Goal: Task Accomplishment & Management: Manage account settings

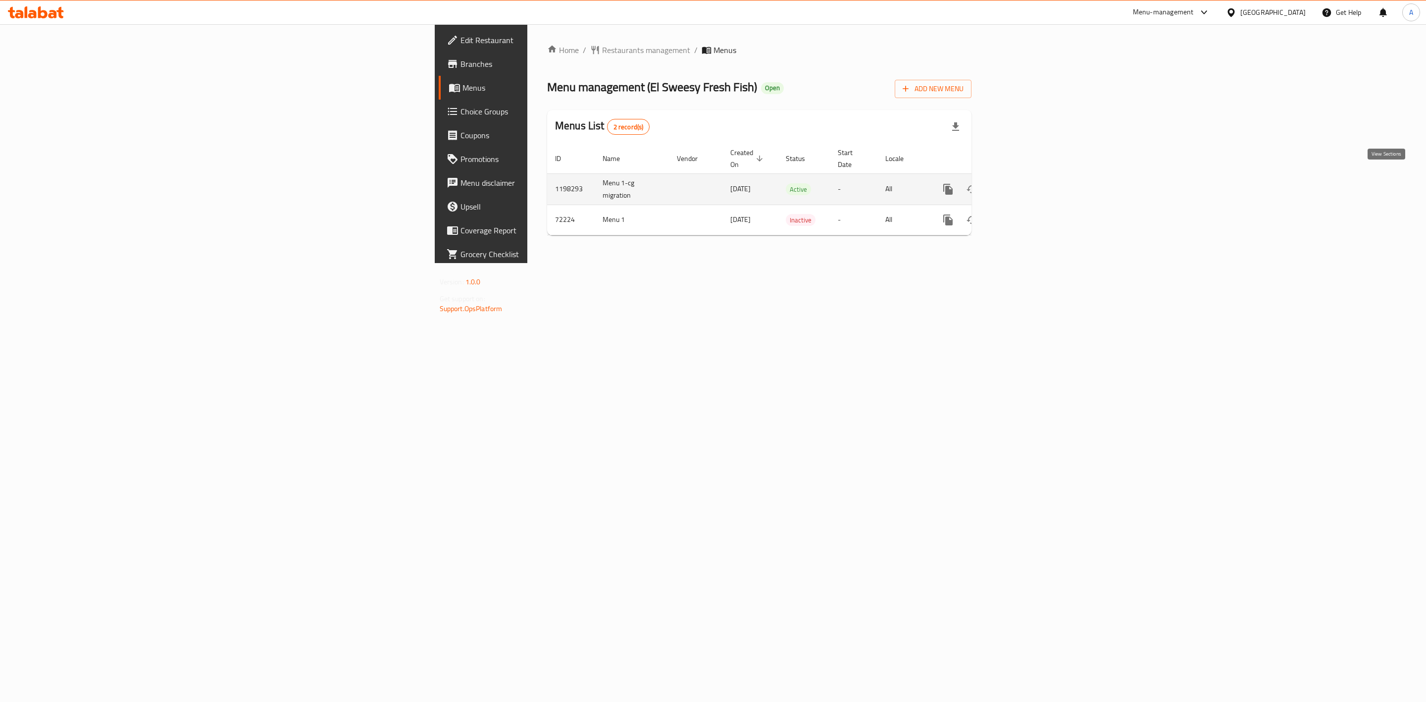
click at [1025, 183] on icon "enhanced table" at bounding box center [1020, 189] width 12 height 12
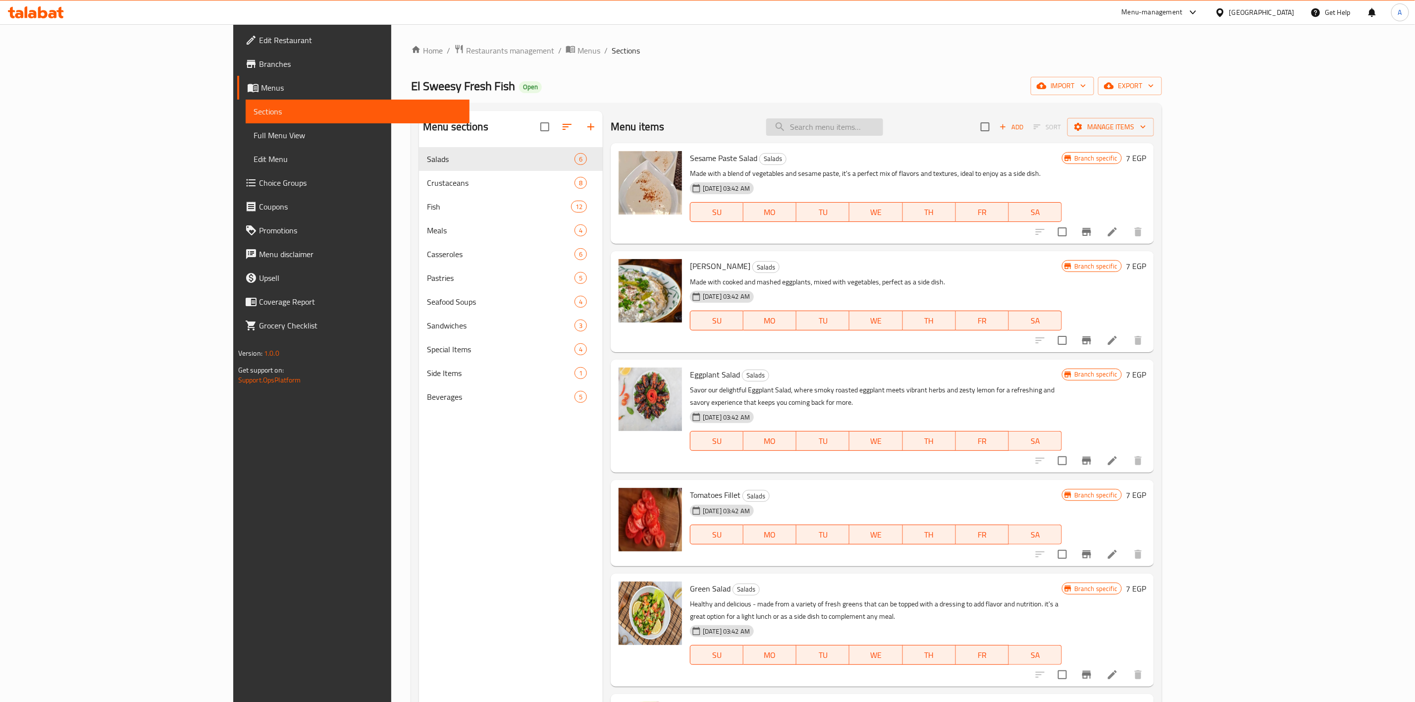
click at [883, 119] on input "search" at bounding box center [824, 126] width 117 height 17
paste input "Large Shrimp With Peel"
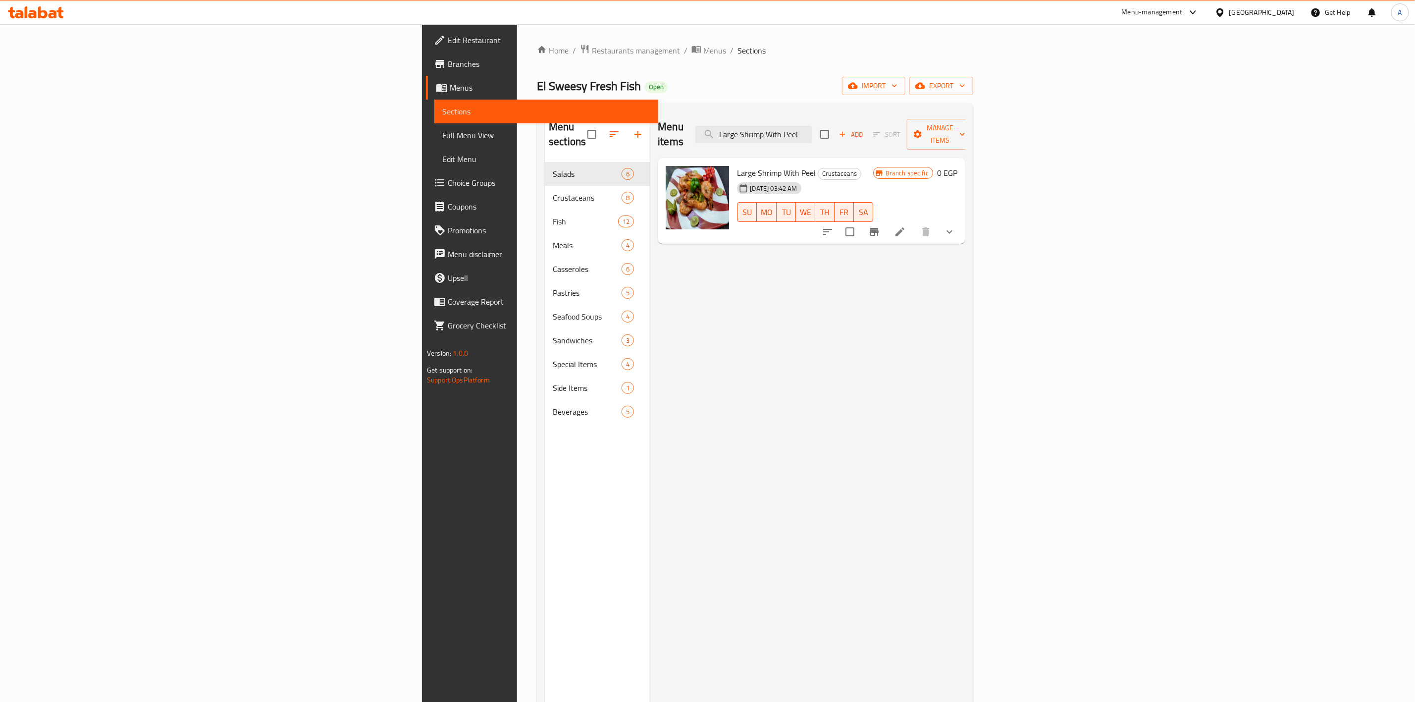
type input "Large Shrimp With Peel"
click at [961, 225] on button "show more" at bounding box center [949, 232] width 24 height 24
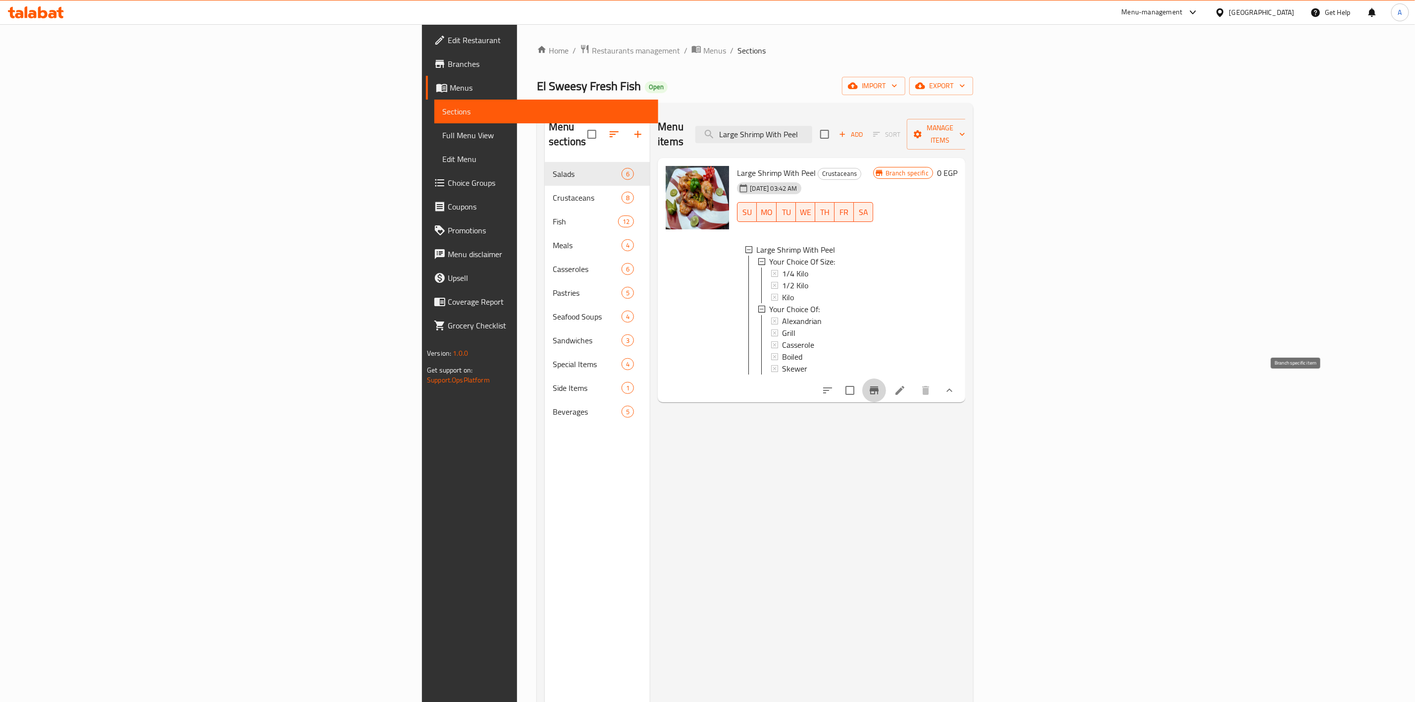
click at [886, 378] on button "Branch-specific-item" at bounding box center [874, 390] width 24 height 24
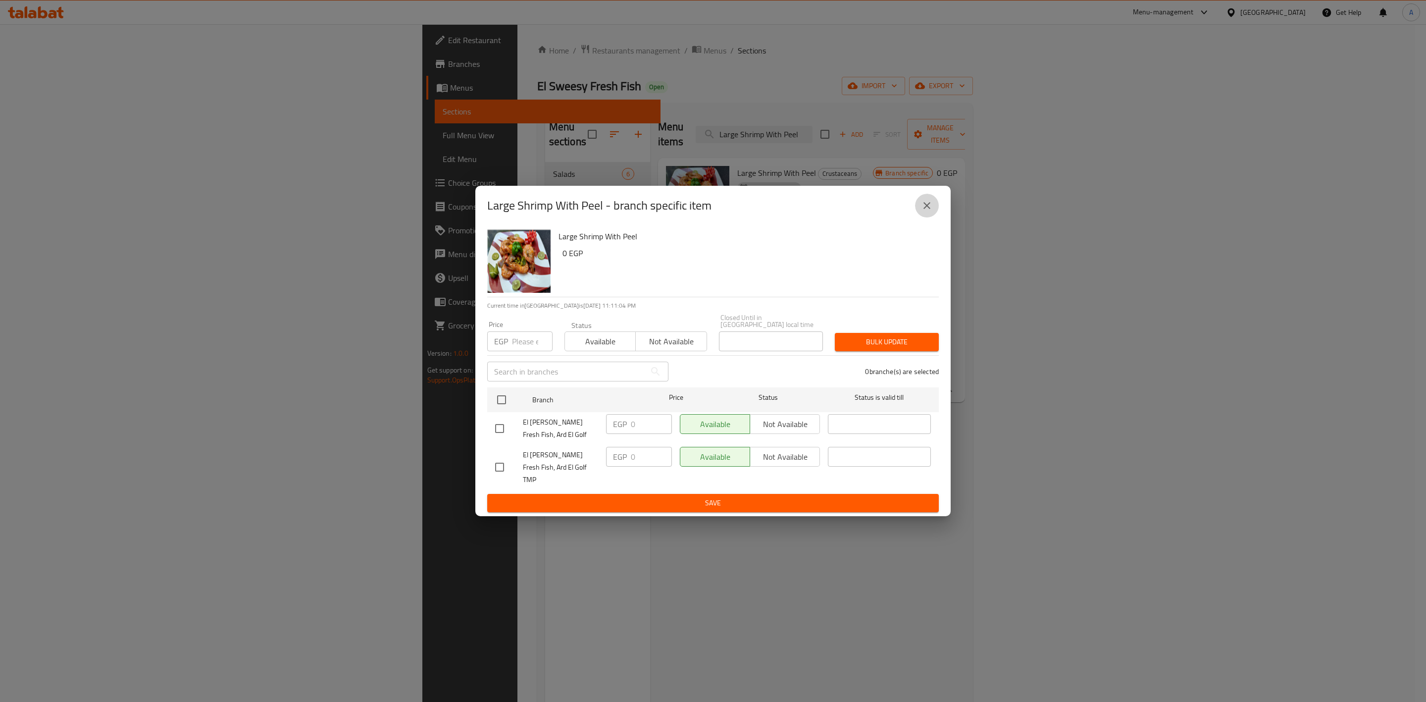
click at [930, 211] on icon "close" at bounding box center [927, 206] width 12 height 12
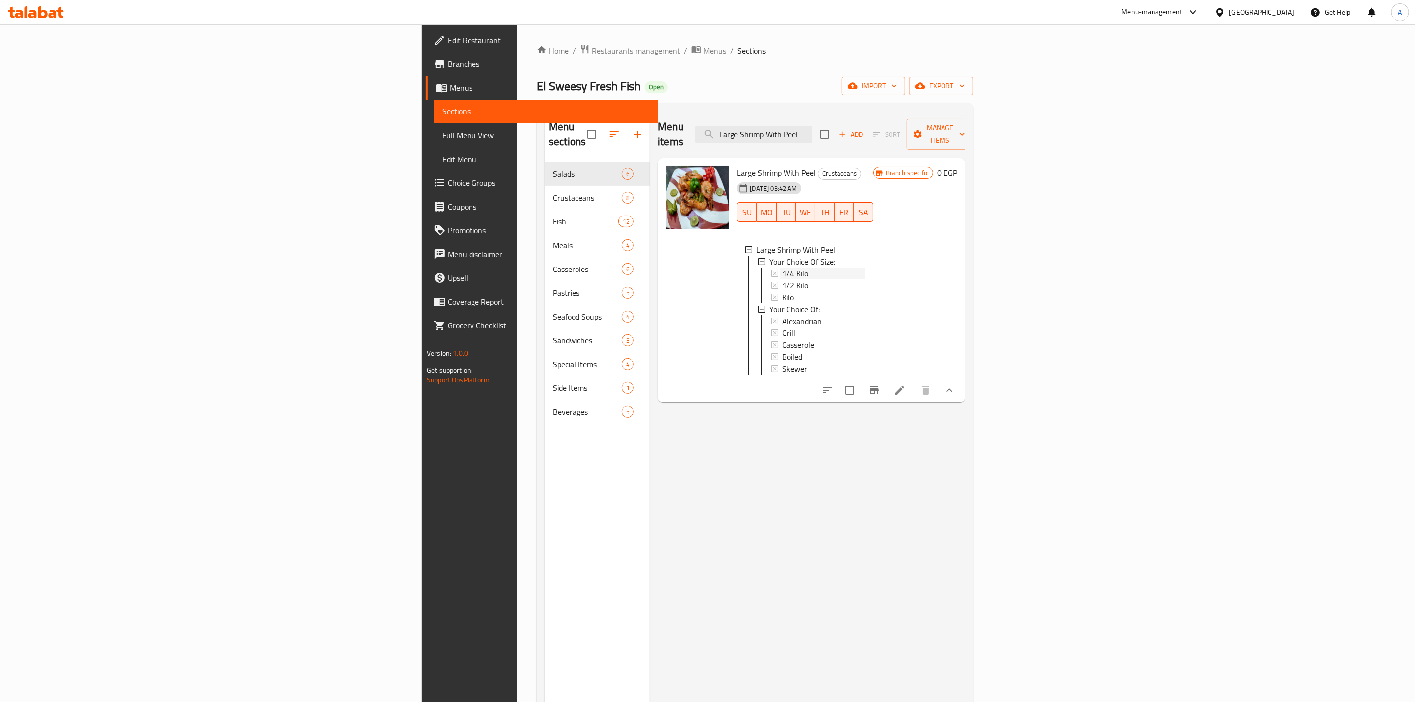
click at [782, 267] on span "1/4 Kilo" at bounding box center [795, 273] width 26 height 12
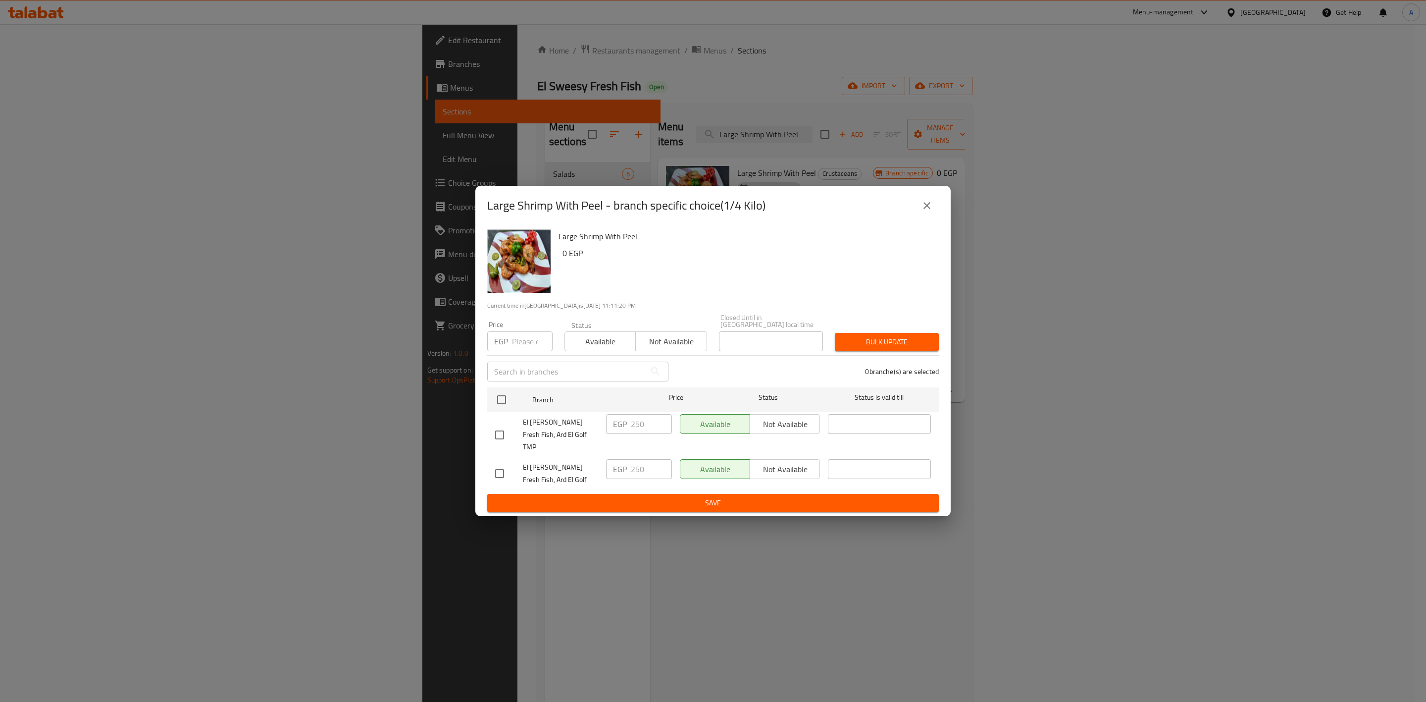
click at [926, 209] on icon "close" at bounding box center [926, 205] width 7 height 7
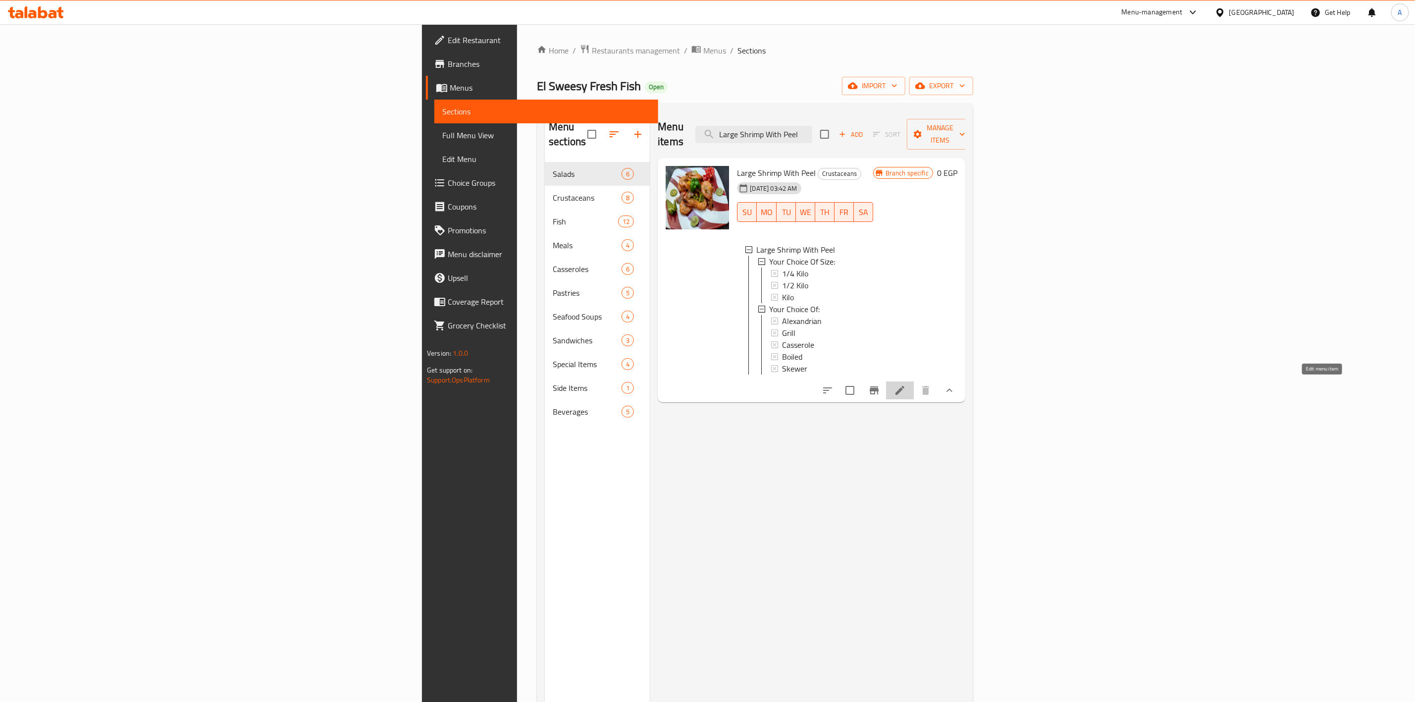
click at [906, 390] on icon at bounding box center [900, 390] width 12 height 12
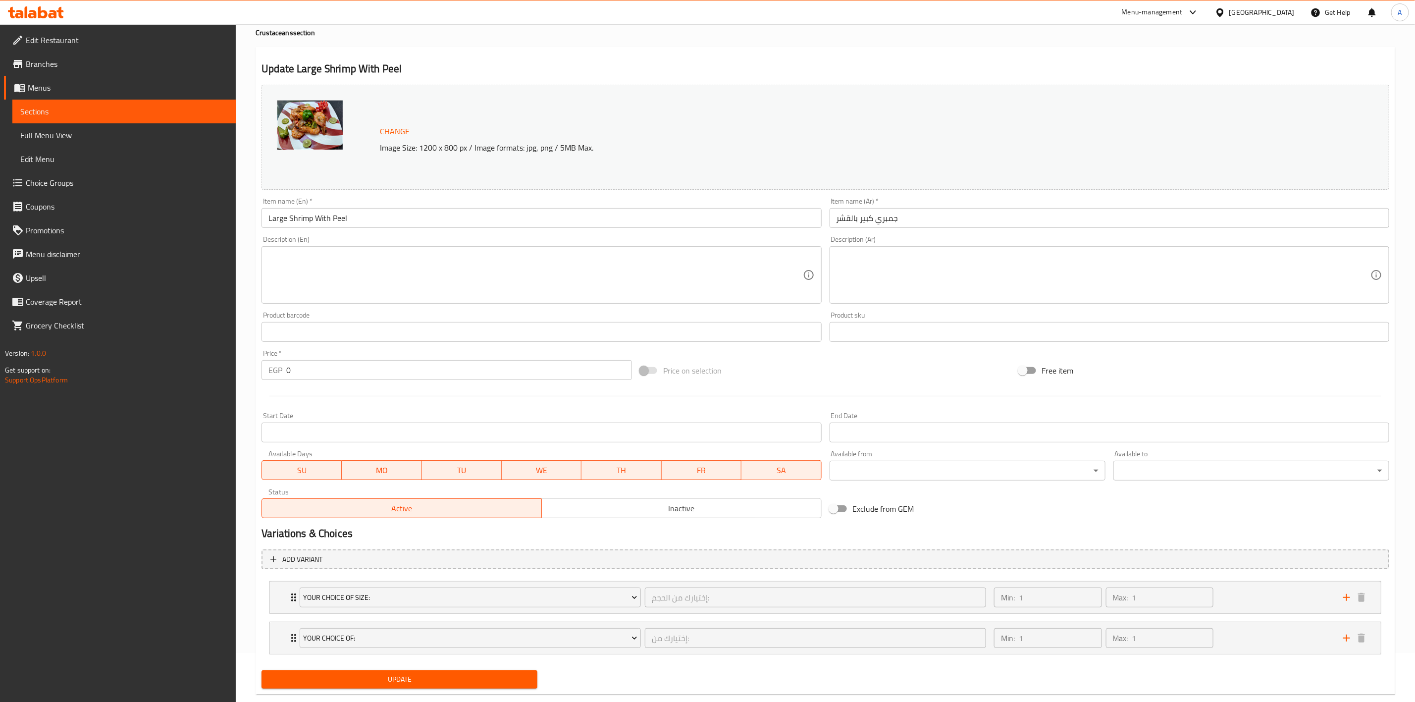
scroll to position [70, 0]
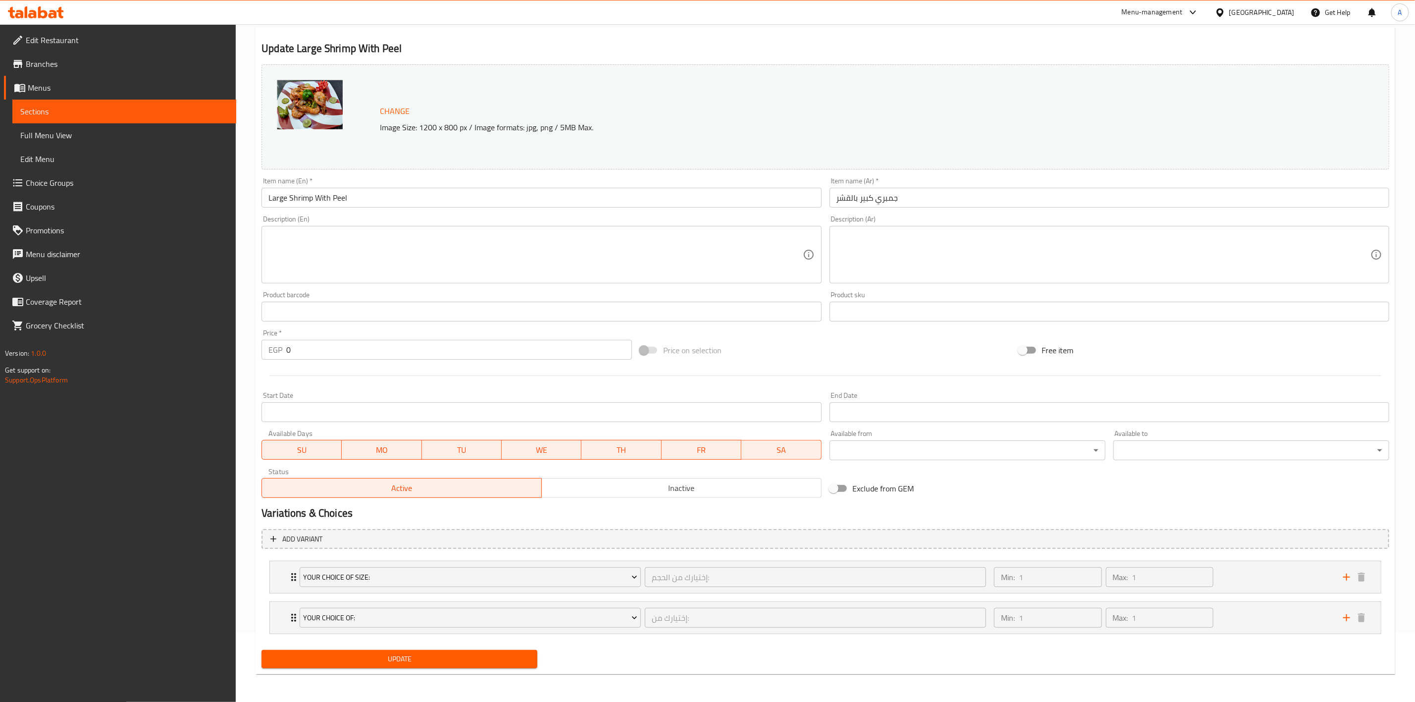
click at [34, 183] on span "Choice Groups" at bounding box center [127, 183] width 203 height 12
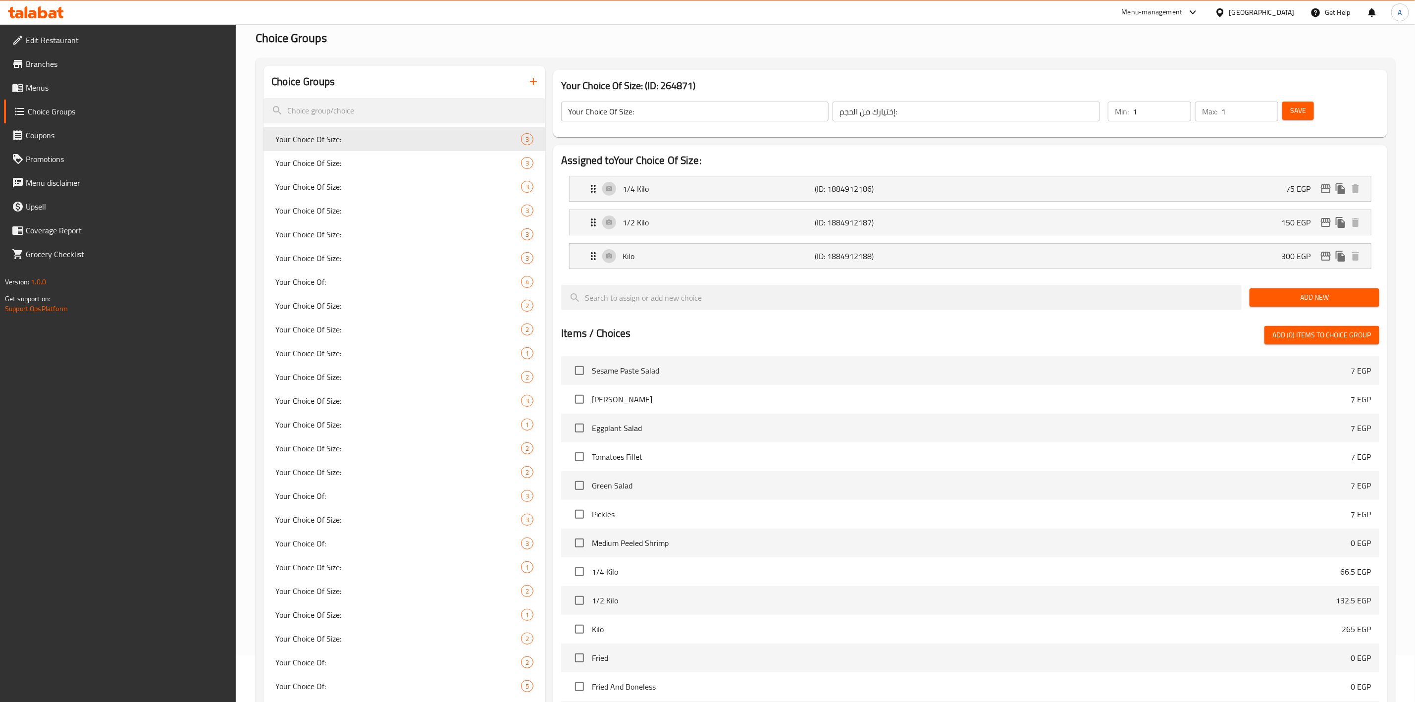
scroll to position [297, 0]
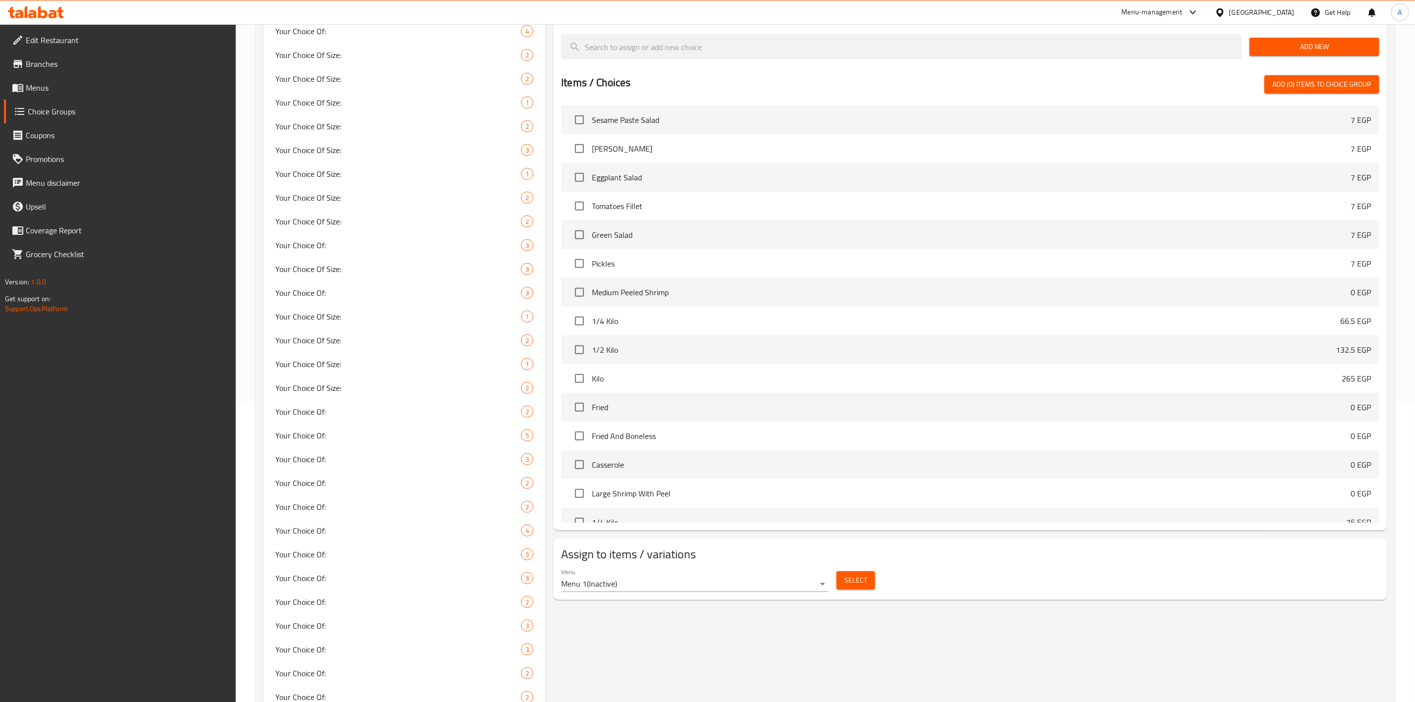
click at [859, 581] on span "Select" at bounding box center [855, 580] width 23 height 12
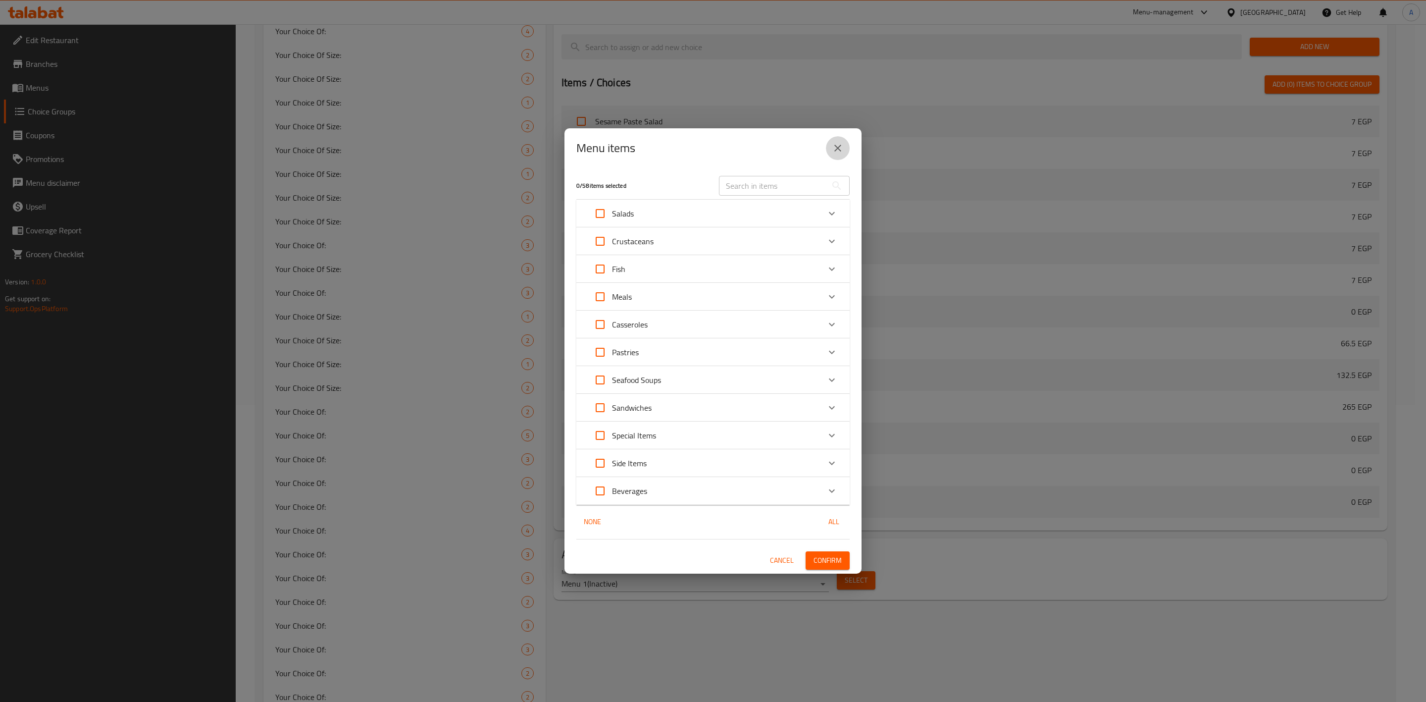
click at [834, 152] on icon "close" at bounding box center [838, 148] width 12 height 12
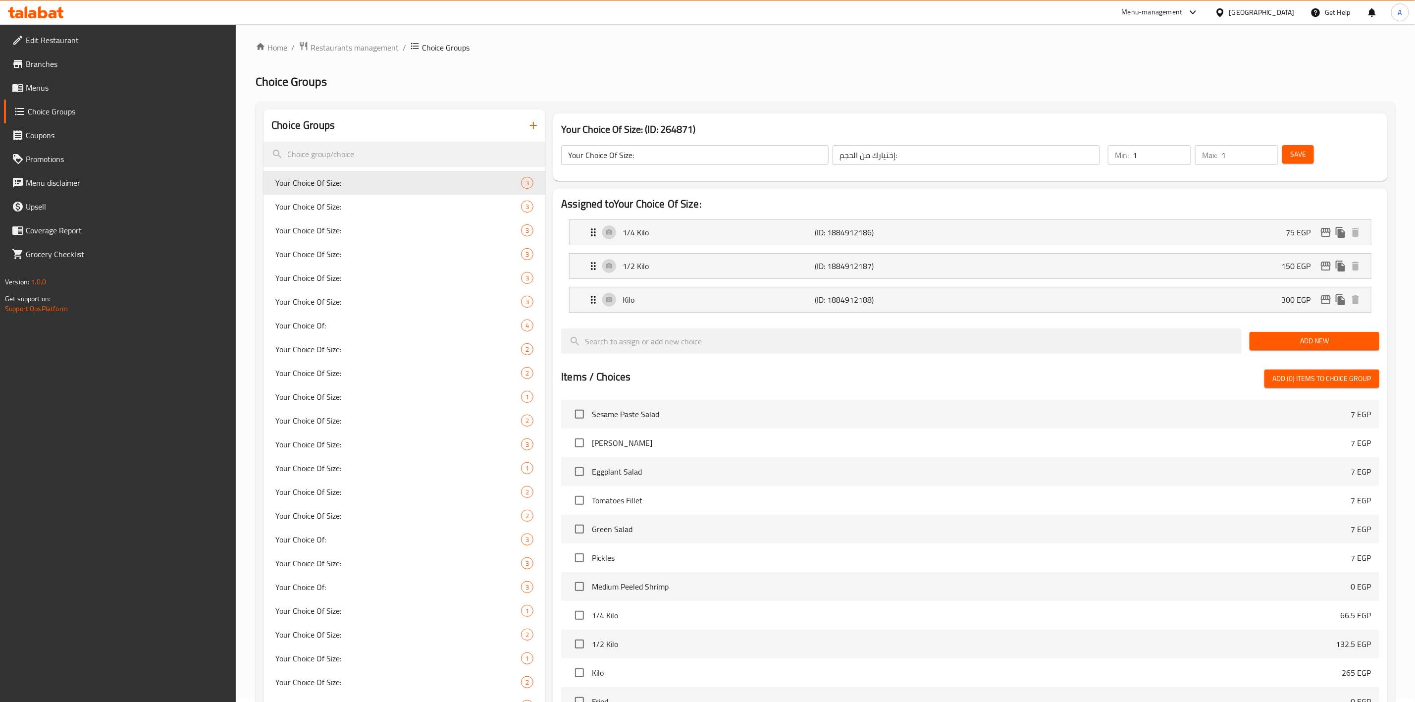
scroll to position [0, 0]
click at [30, 88] on span "Menus" at bounding box center [127, 88] width 203 height 12
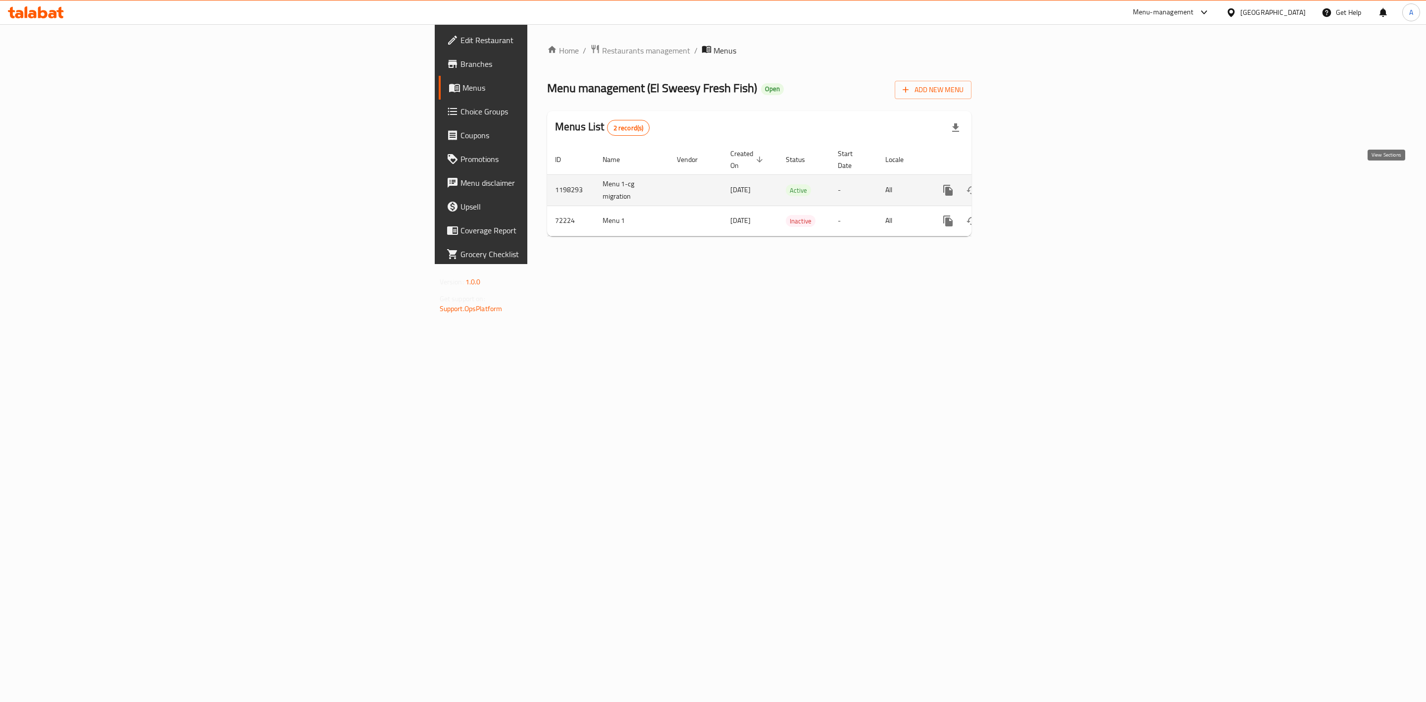
click at [1025, 184] on icon "enhanced table" at bounding box center [1020, 190] width 12 height 12
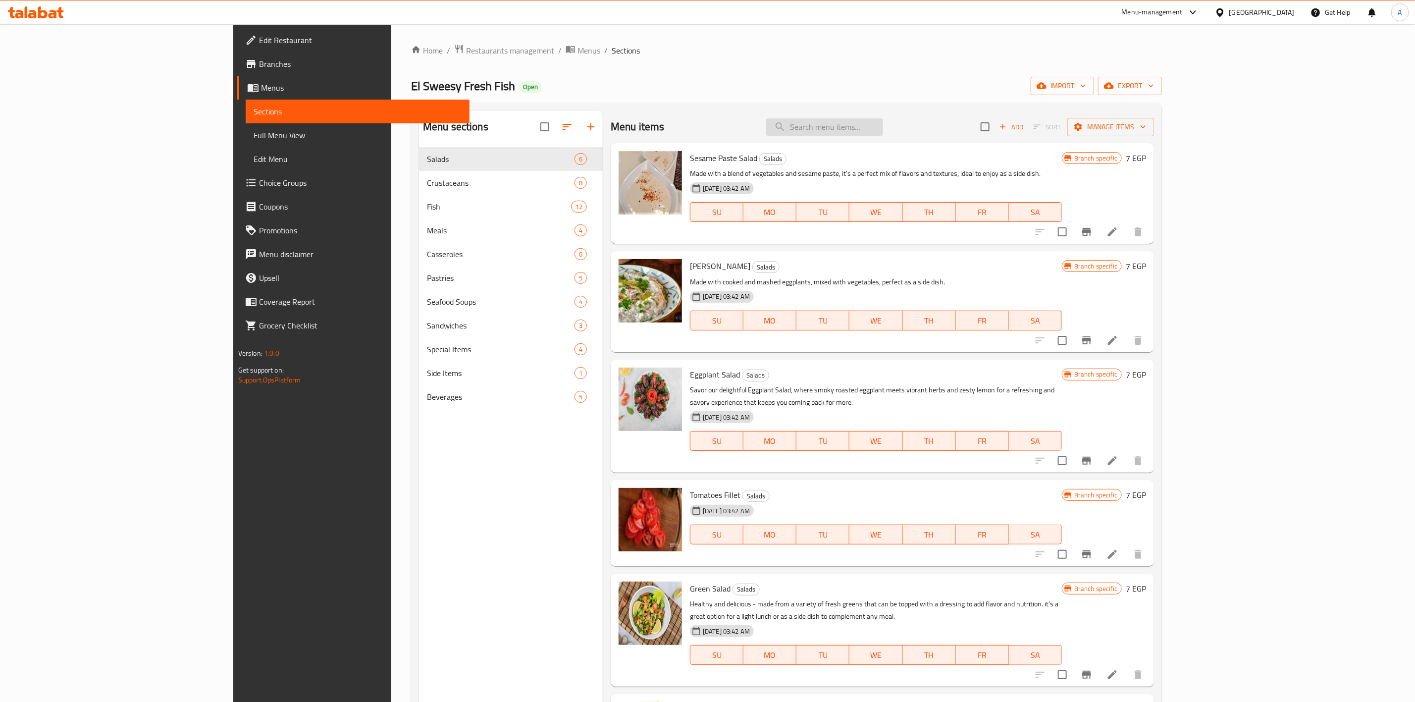
click at [883, 120] on input "search" at bounding box center [824, 126] width 117 height 17
paste input "Large Shrimp With Peel"
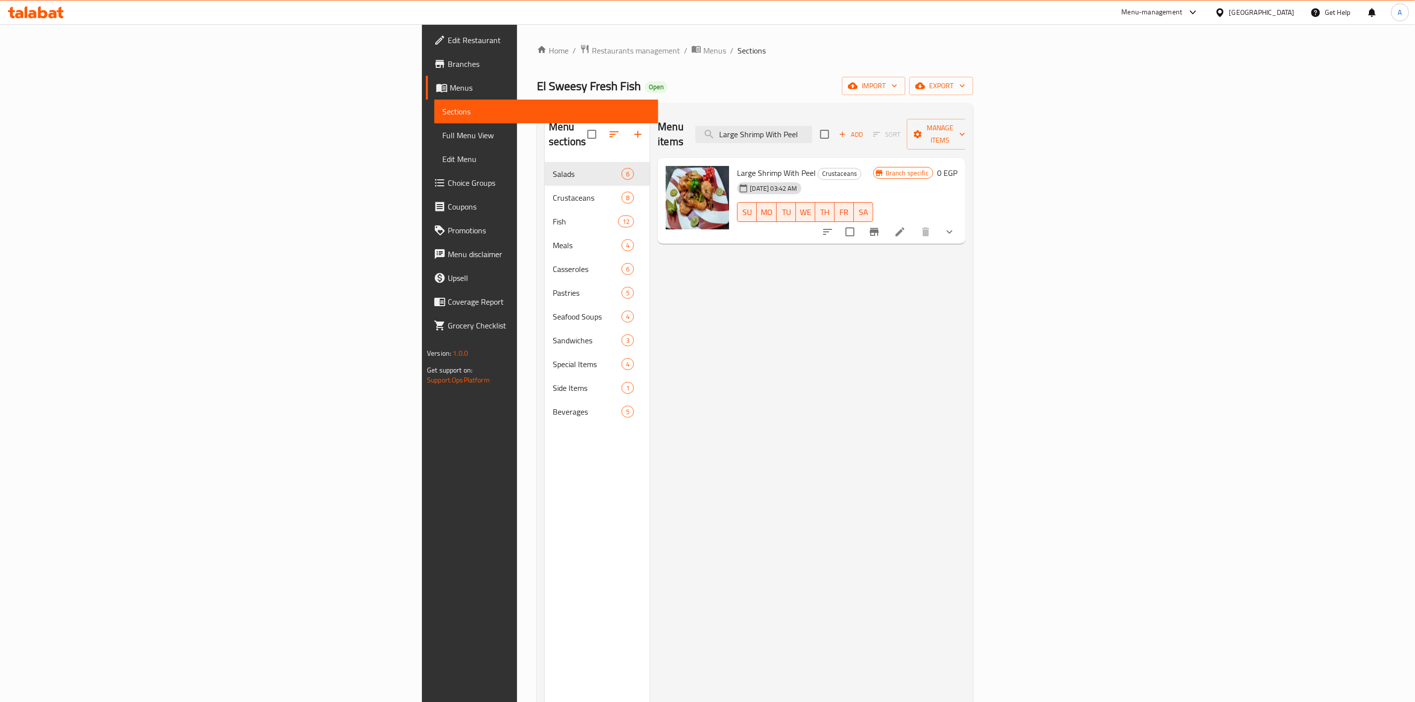
type input "Large Shrimp With Peel"
click at [426, 173] on link "Choice Groups" at bounding box center [542, 183] width 232 height 24
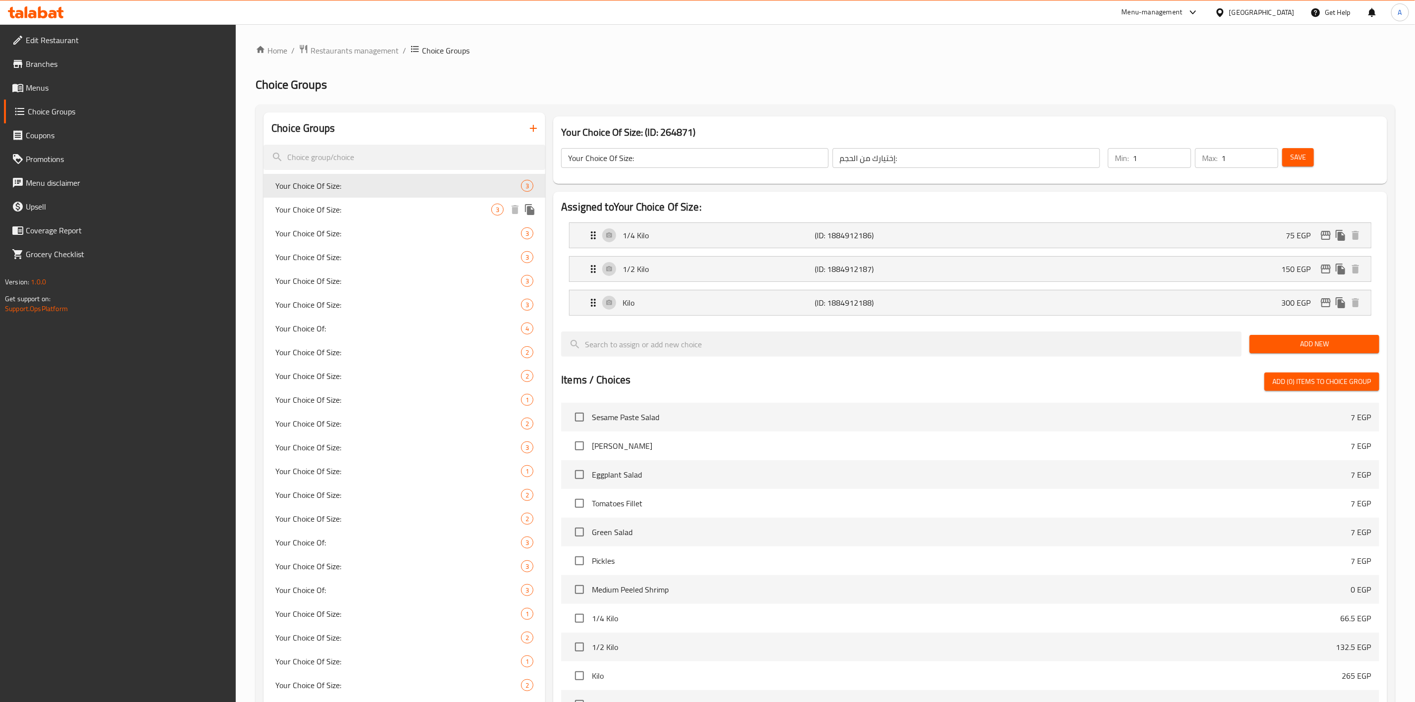
click at [306, 214] on span "Your Choice Of Size:" at bounding box center [383, 209] width 216 height 12
click at [45, 91] on span "Menus" at bounding box center [127, 88] width 203 height 12
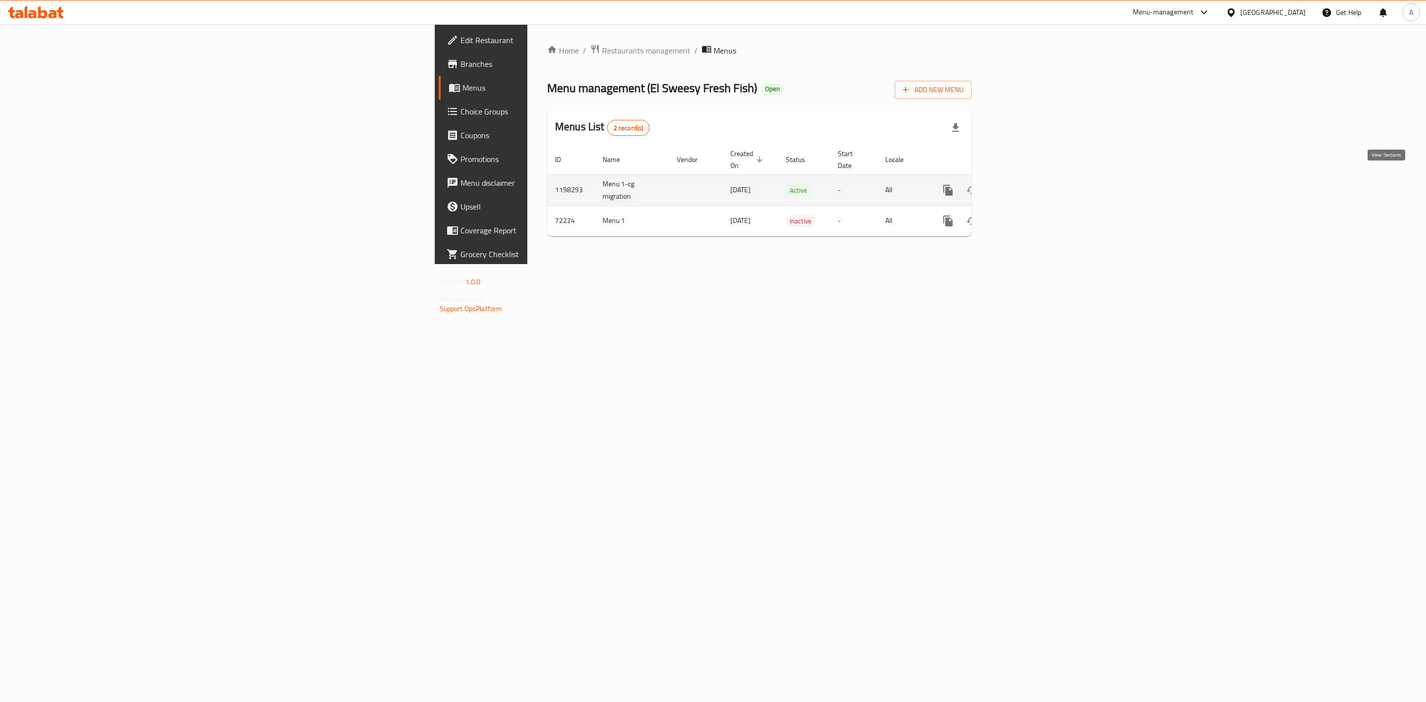
click at [1025, 184] on icon "enhanced table" at bounding box center [1020, 190] width 12 height 12
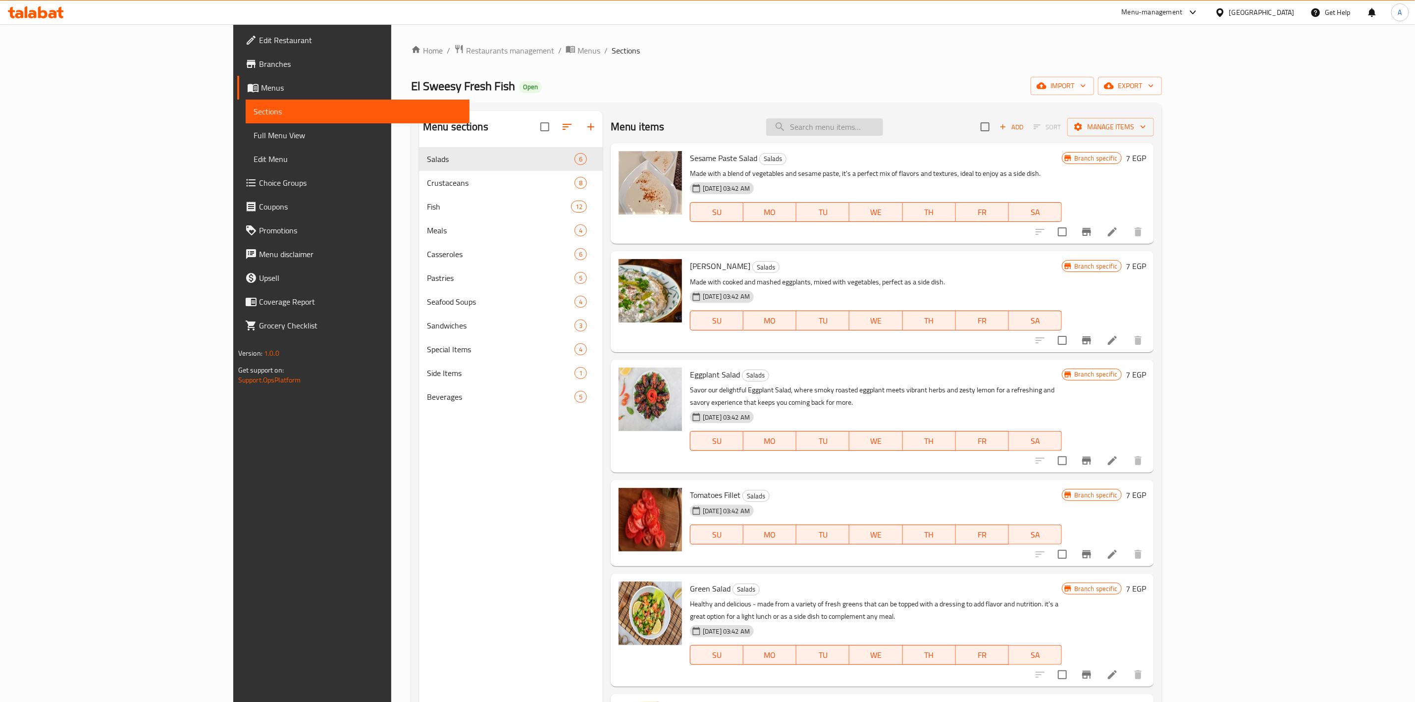
click at [883, 132] on input "search" at bounding box center [824, 126] width 117 height 17
paste input "Large Shrimp With Peel"
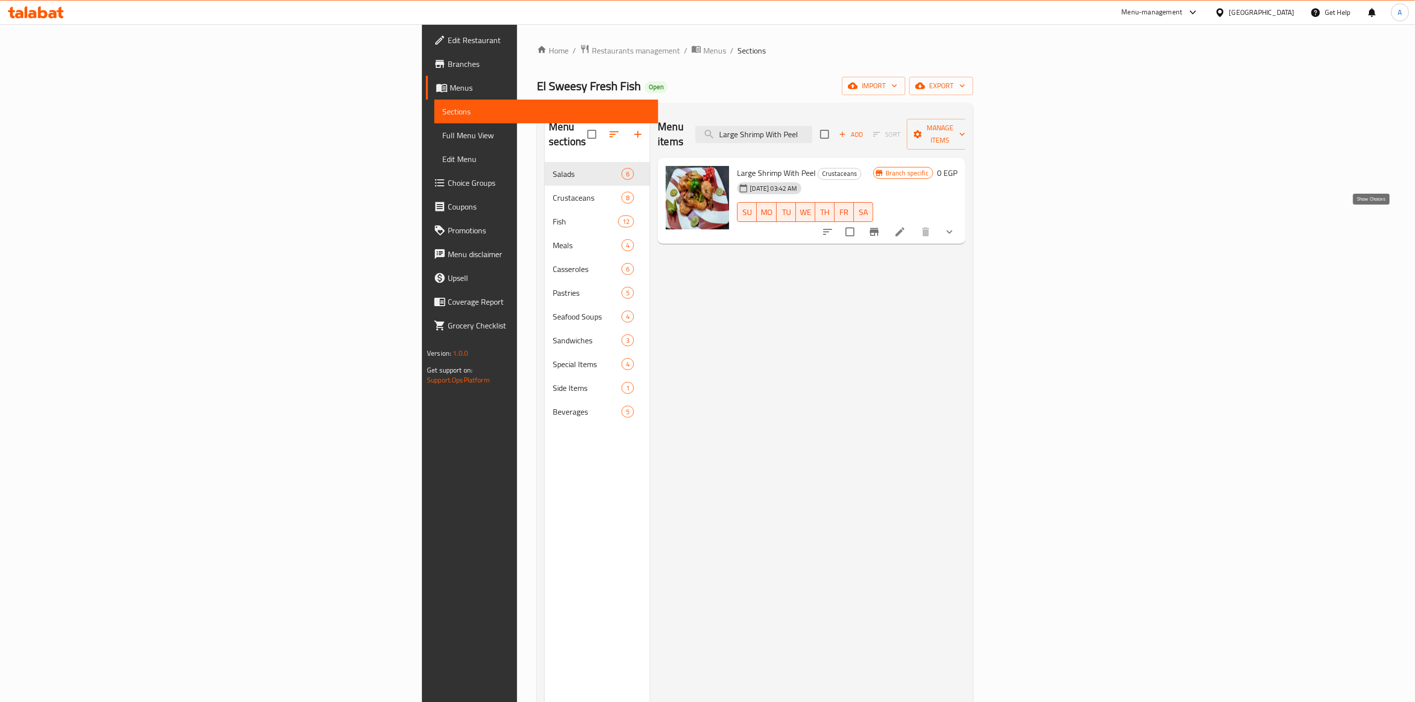
type input "Large Shrimp With Peel"
click at [955, 226] on icon "show more" at bounding box center [949, 232] width 12 height 12
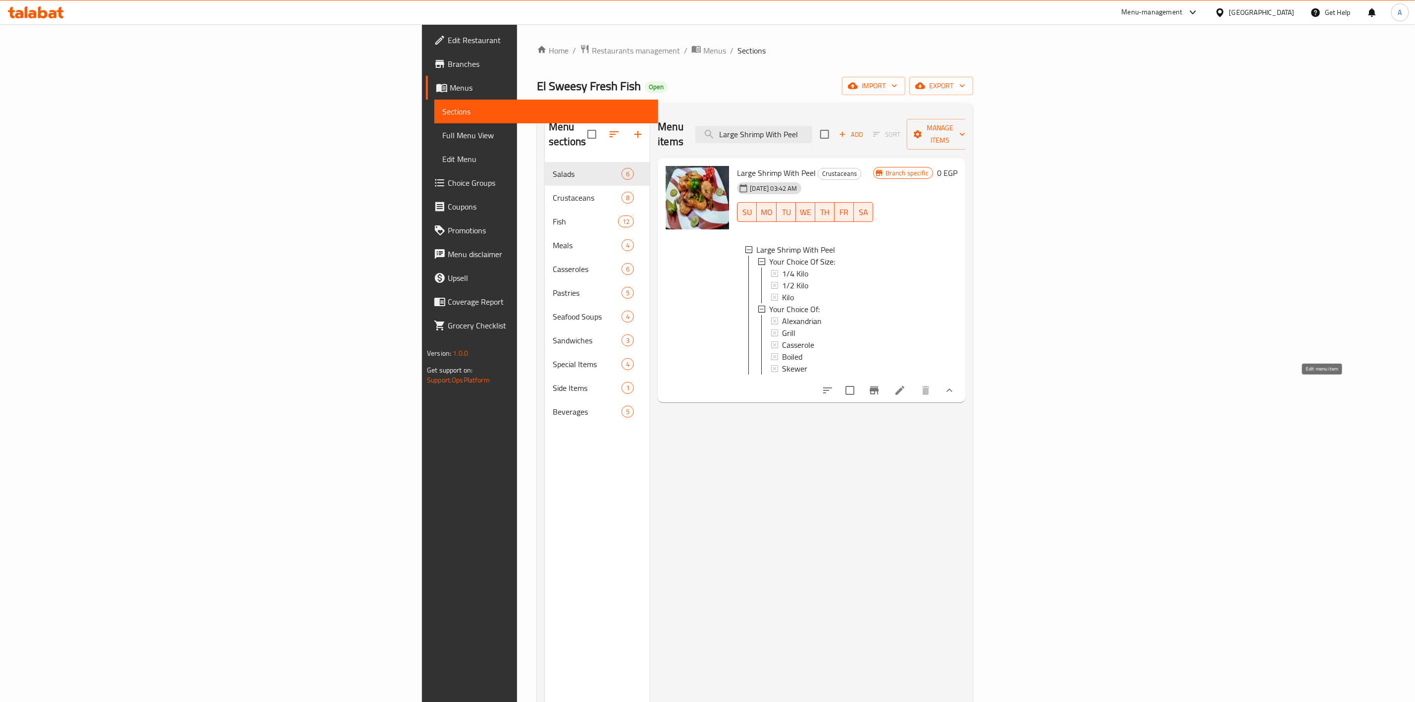
click at [904, 387] on icon at bounding box center [899, 390] width 9 height 9
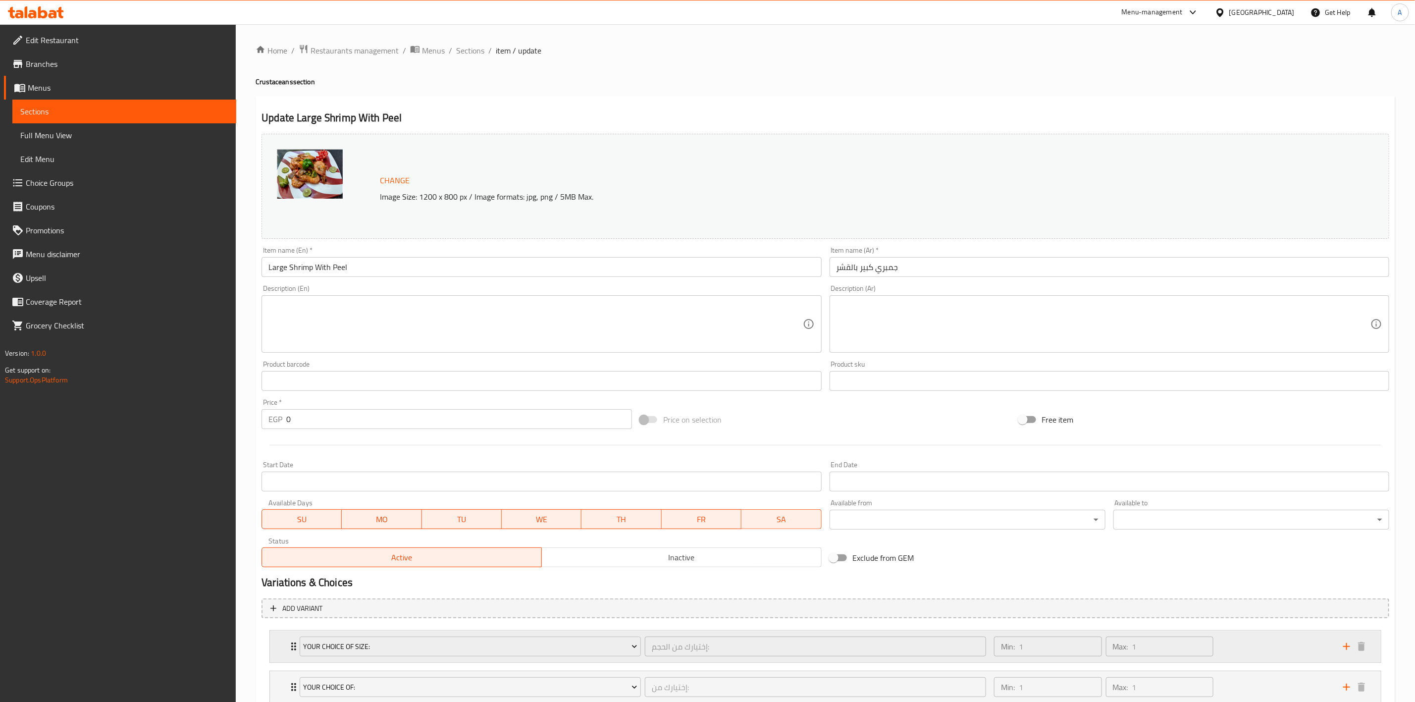
click at [294, 652] on div "Your Choice Of Size: إختيارك من الحجم: ​" at bounding box center [643, 646] width 698 height 32
click at [474, 52] on span "Sections" at bounding box center [470, 51] width 28 height 12
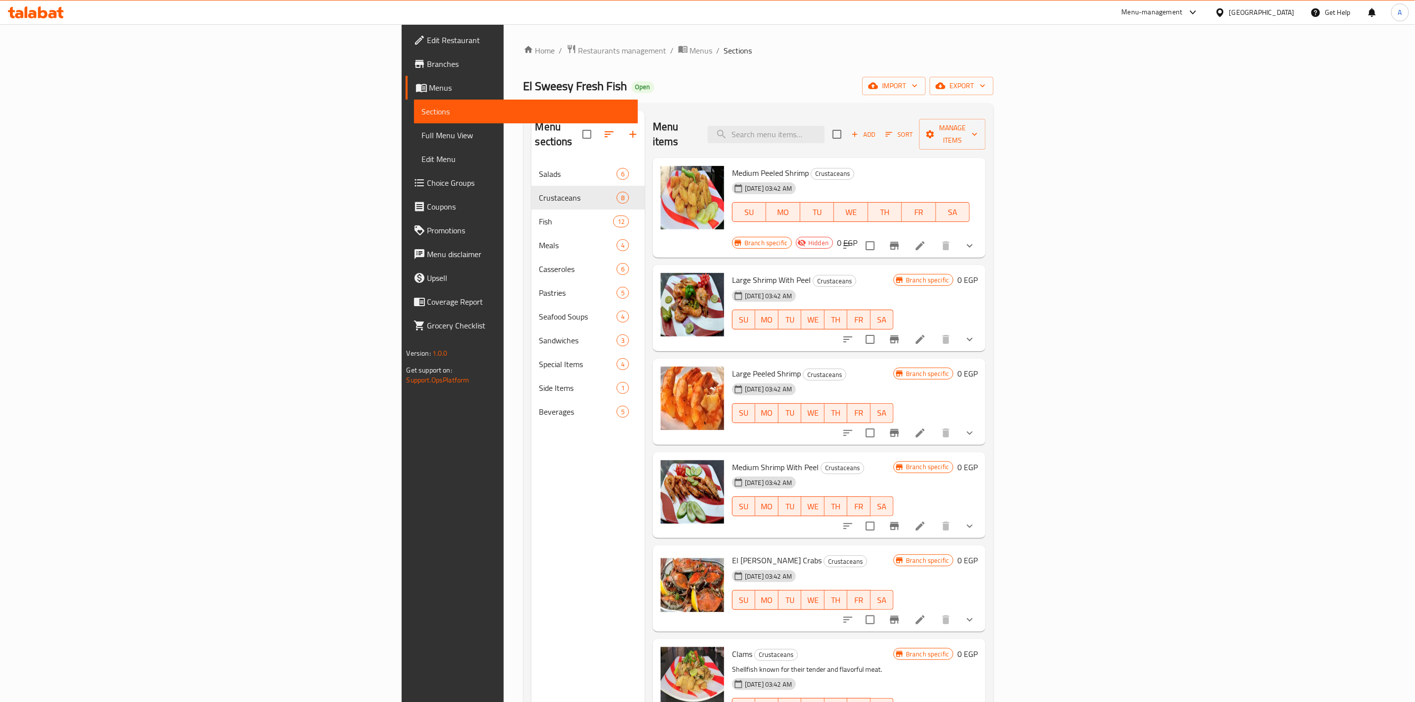
click at [945, 111] on div "Menu items Add Sort Manage items" at bounding box center [819, 134] width 333 height 47
click at [824, 128] on input "search" at bounding box center [766, 134] width 117 height 17
paste input "Keeled Mullet Fish"
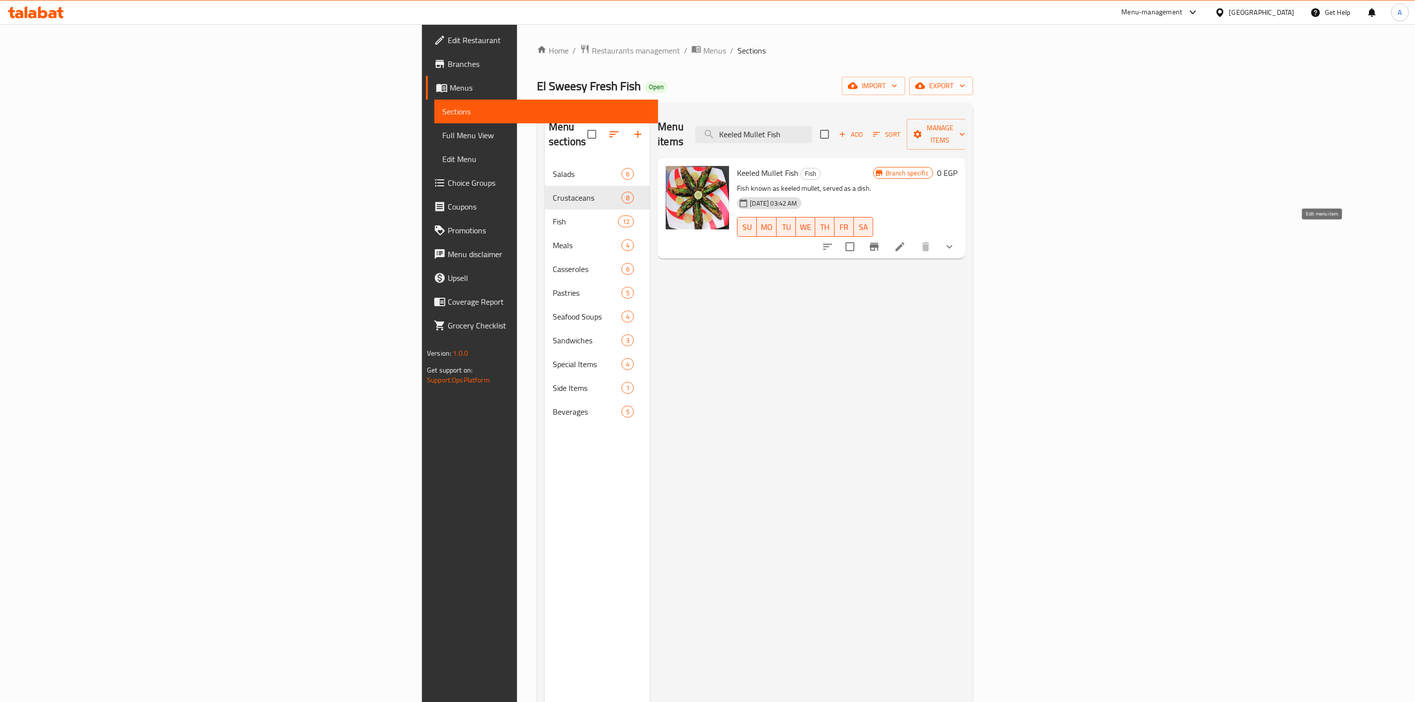
type input "Keeled Mullet Fish"
click at [906, 241] on icon at bounding box center [900, 247] width 12 height 12
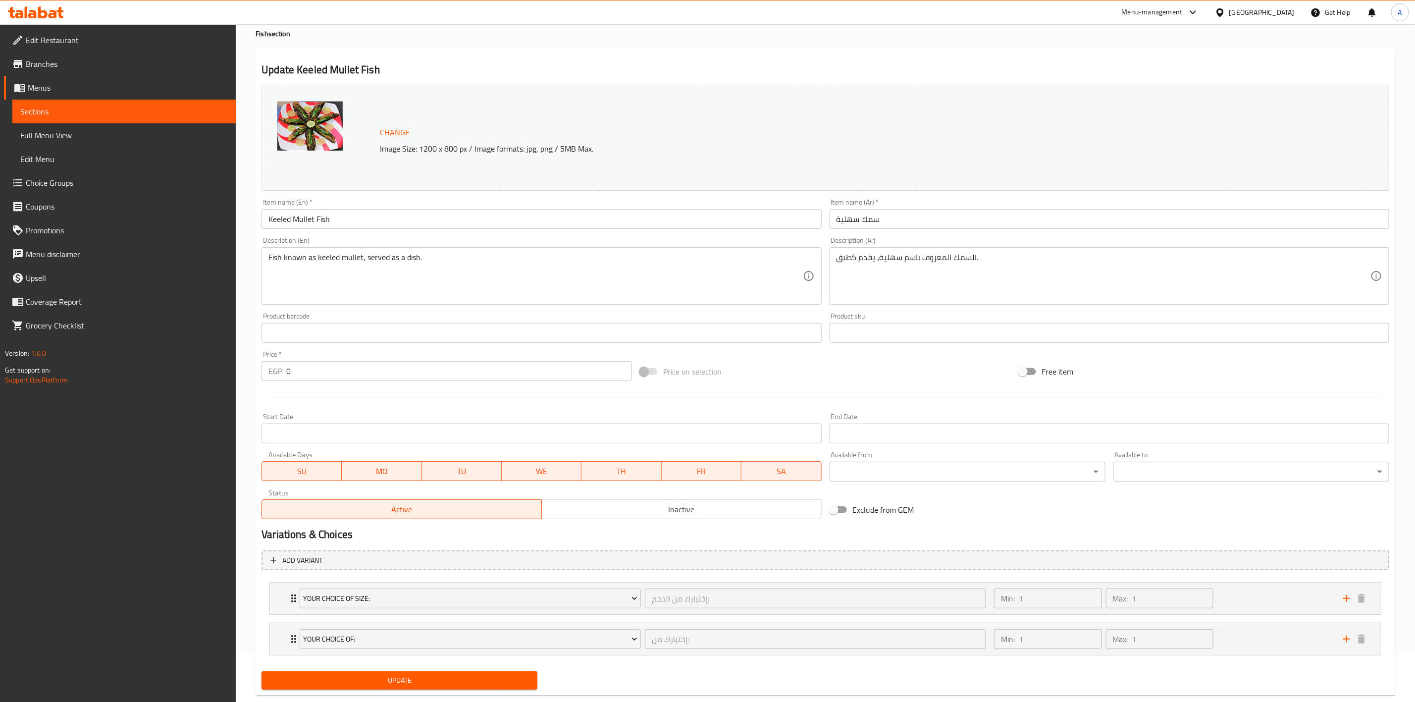
scroll to position [70, 0]
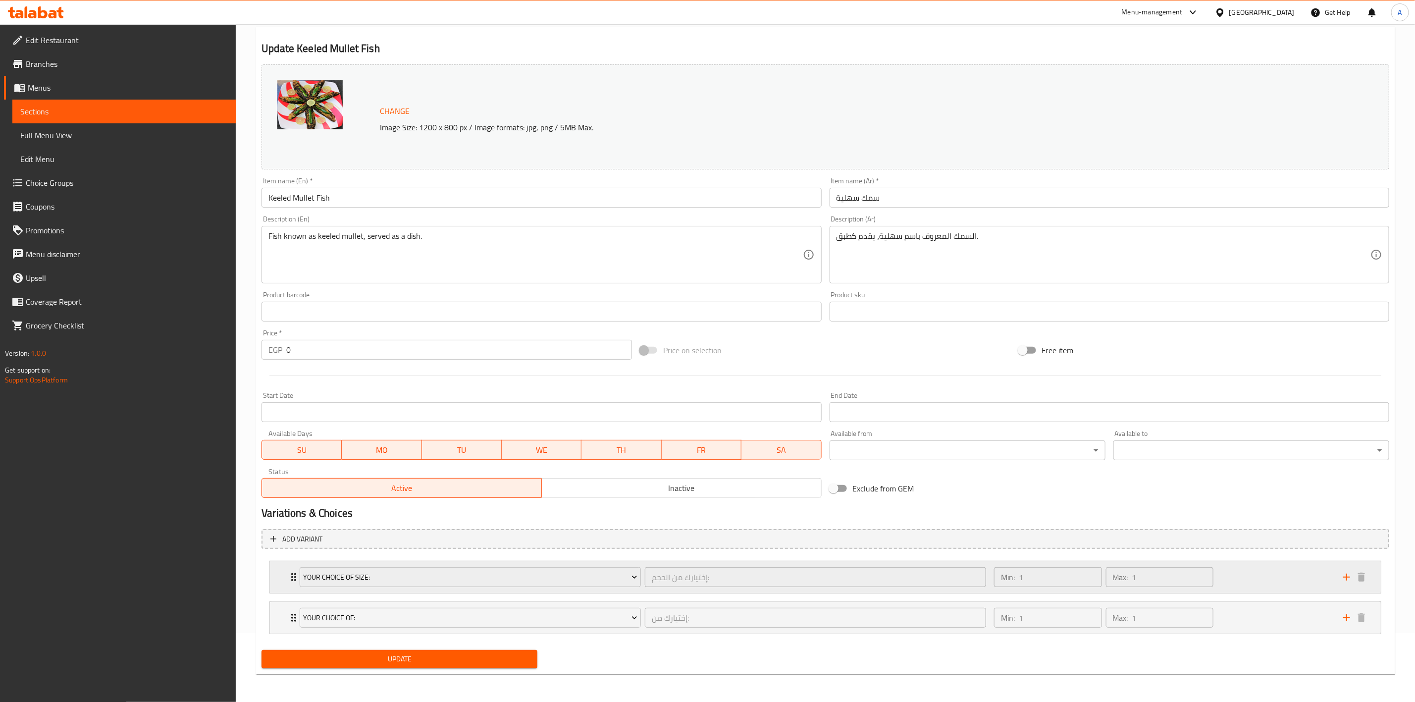
click at [296, 581] on div "Your Choice Of Size: إختيارك من الحجم: ​" at bounding box center [643, 577] width 698 height 32
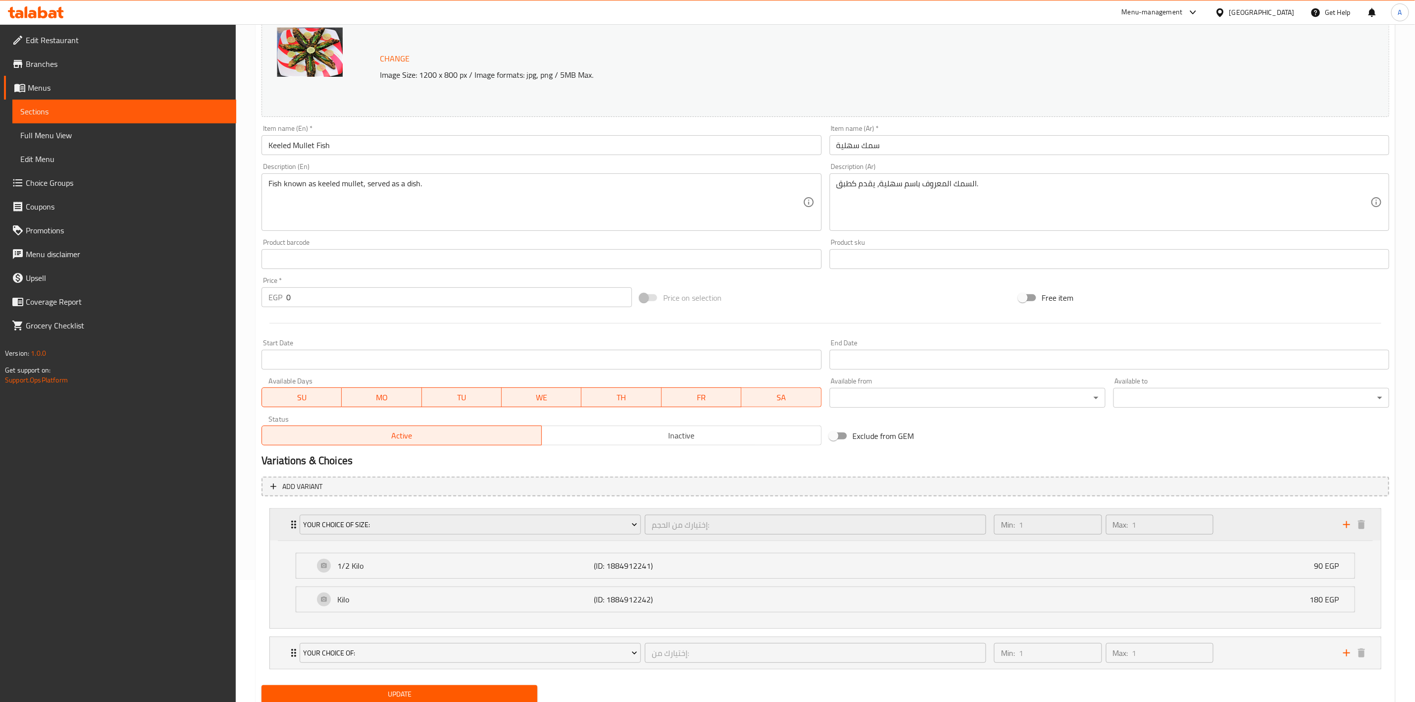
scroll to position [145, 0]
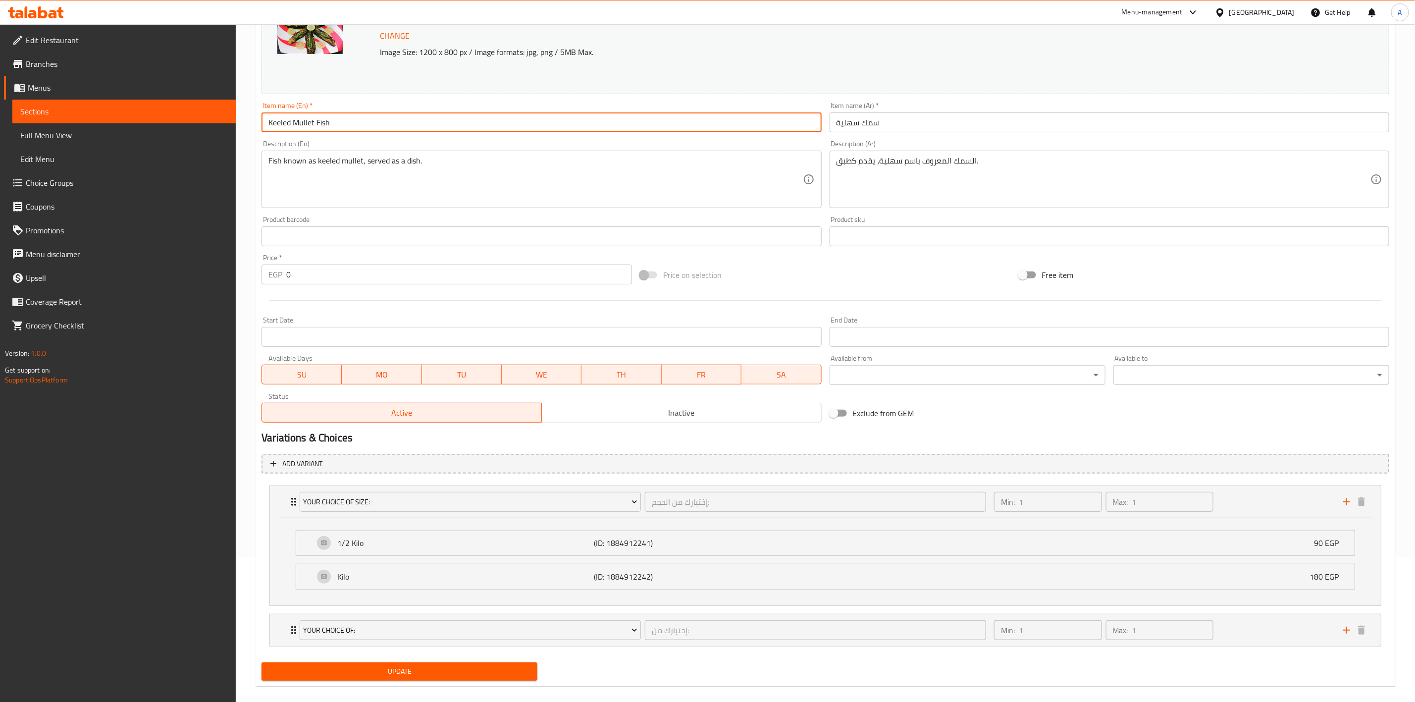
click at [348, 119] on input "Keeled Mullet Fish" at bounding box center [540, 122] width 559 height 20
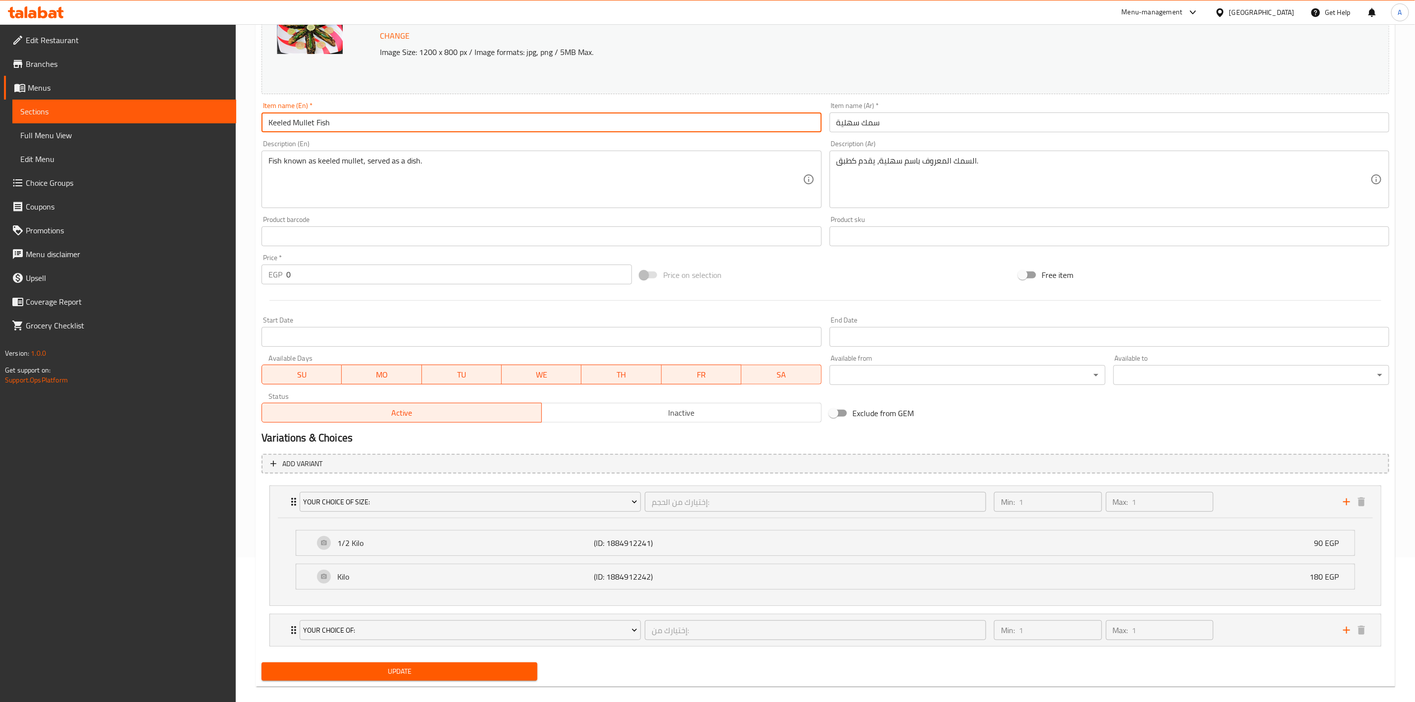
click at [348, 119] on input "Keeled Mullet Fish" at bounding box center [540, 122] width 559 height 20
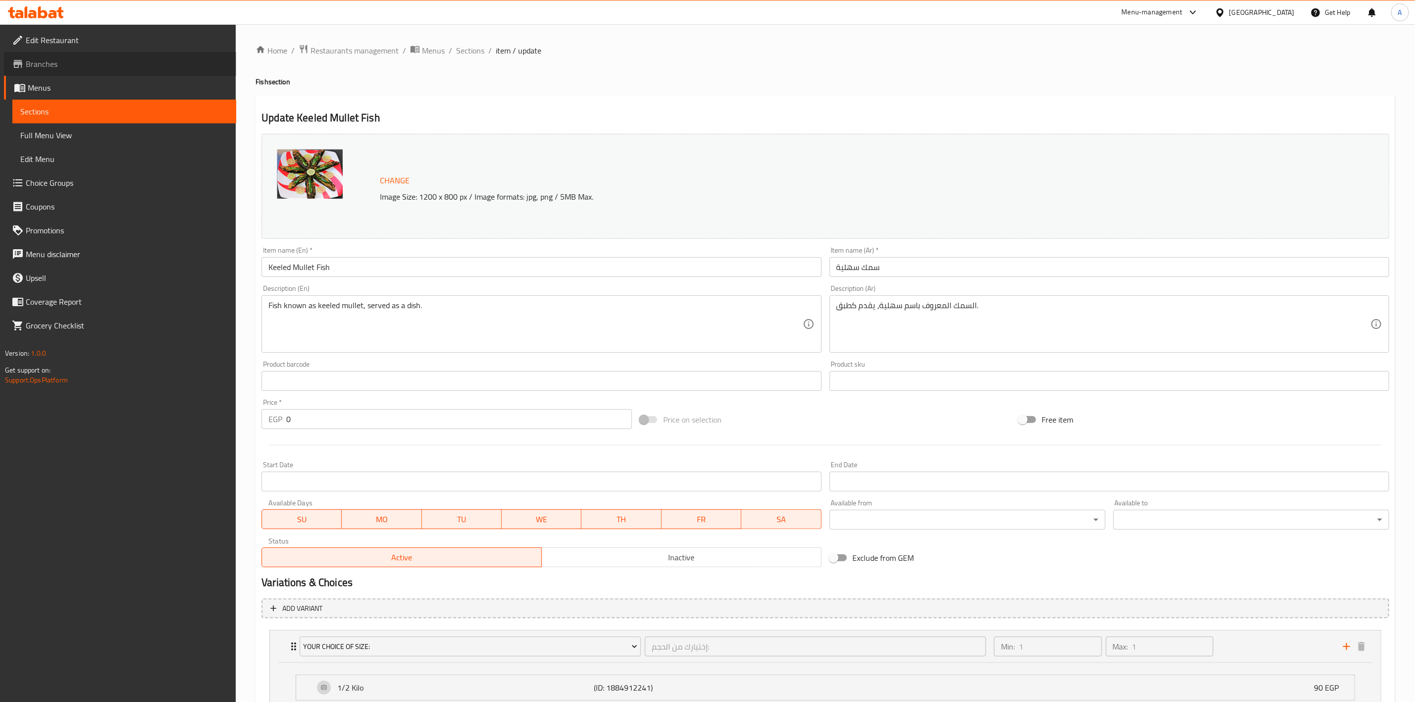
click at [27, 58] on span "Branches" at bounding box center [127, 64] width 203 height 12
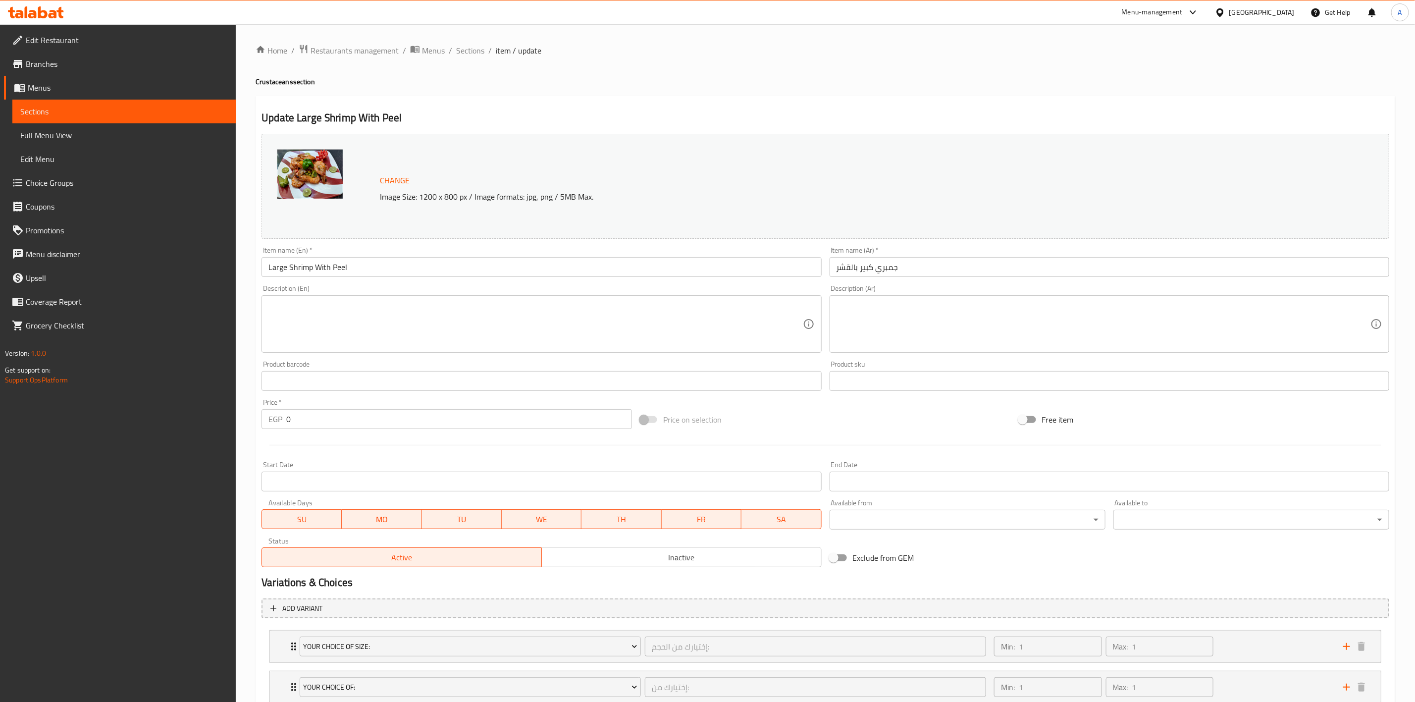
click at [55, 172] on link "Choice Groups" at bounding box center [120, 183] width 232 height 24
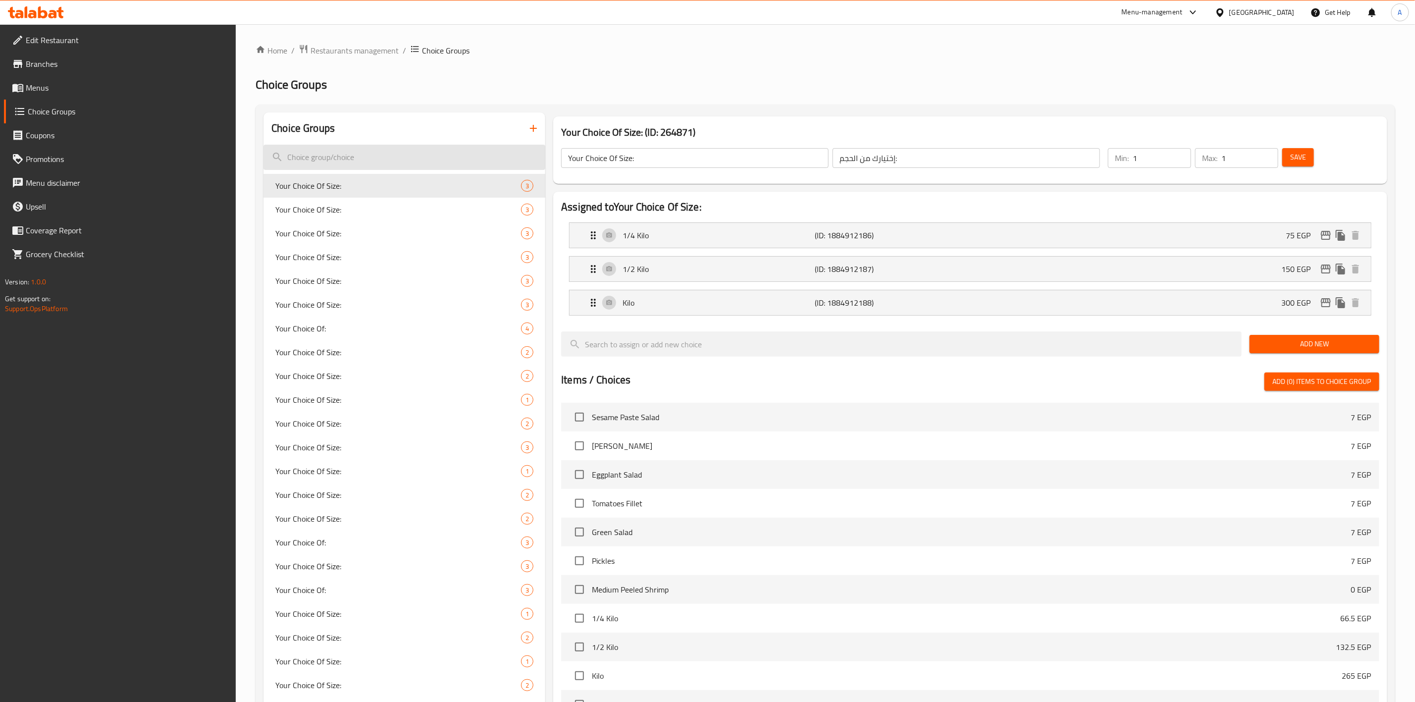
click at [397, 151] on input "search" at bounding box center [404, 157] width 282 height 25
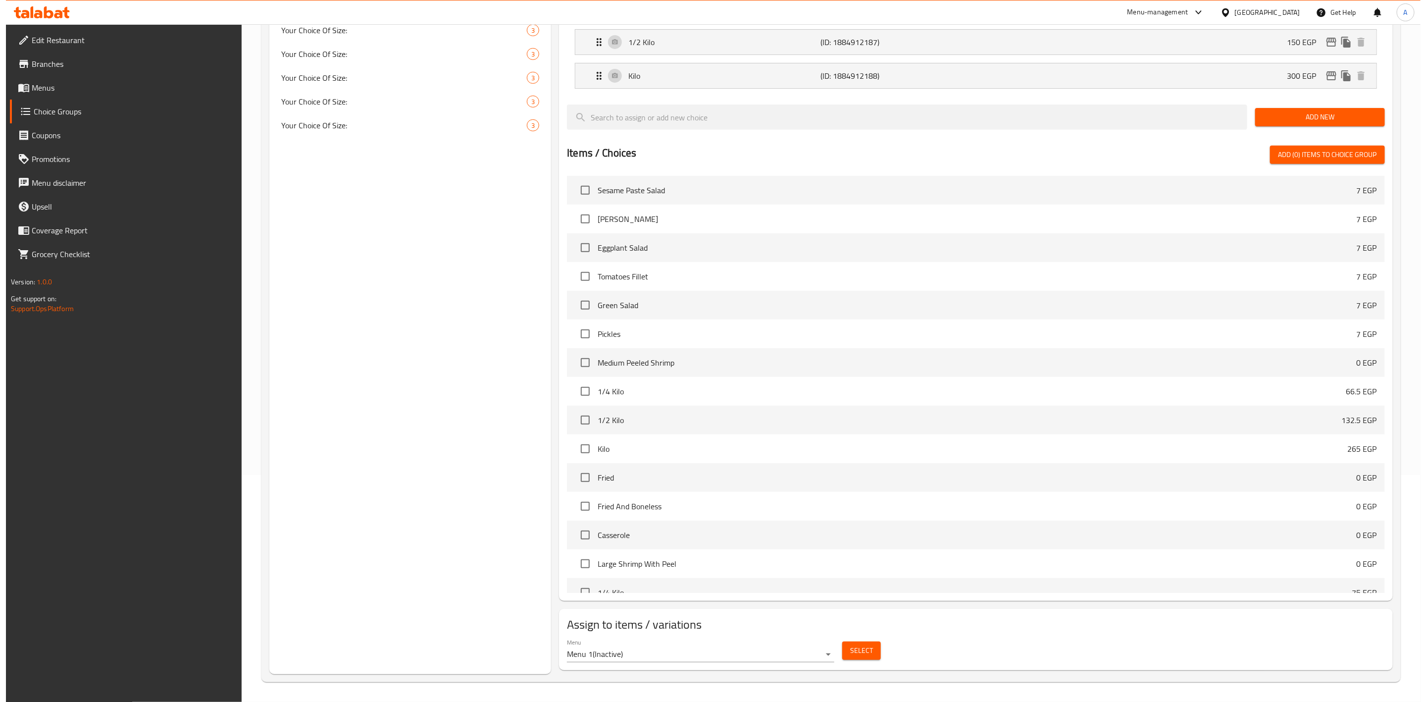
scroll to position [228, 0]
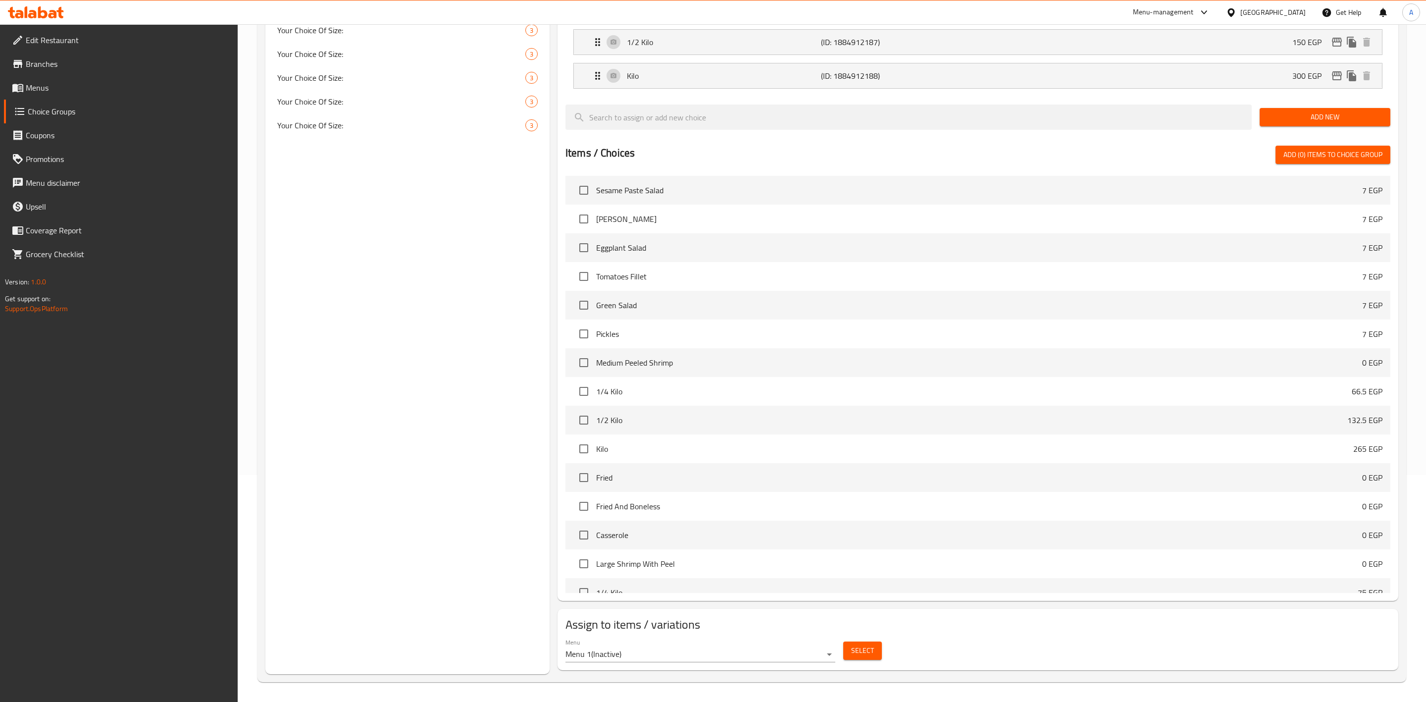
click at [781, 475] on body "​ Menu-management Egypt Get Help A Edit Restaurant Branches Menus Choice Groups…" at bounding box center [713, 135] width 1426 height 677
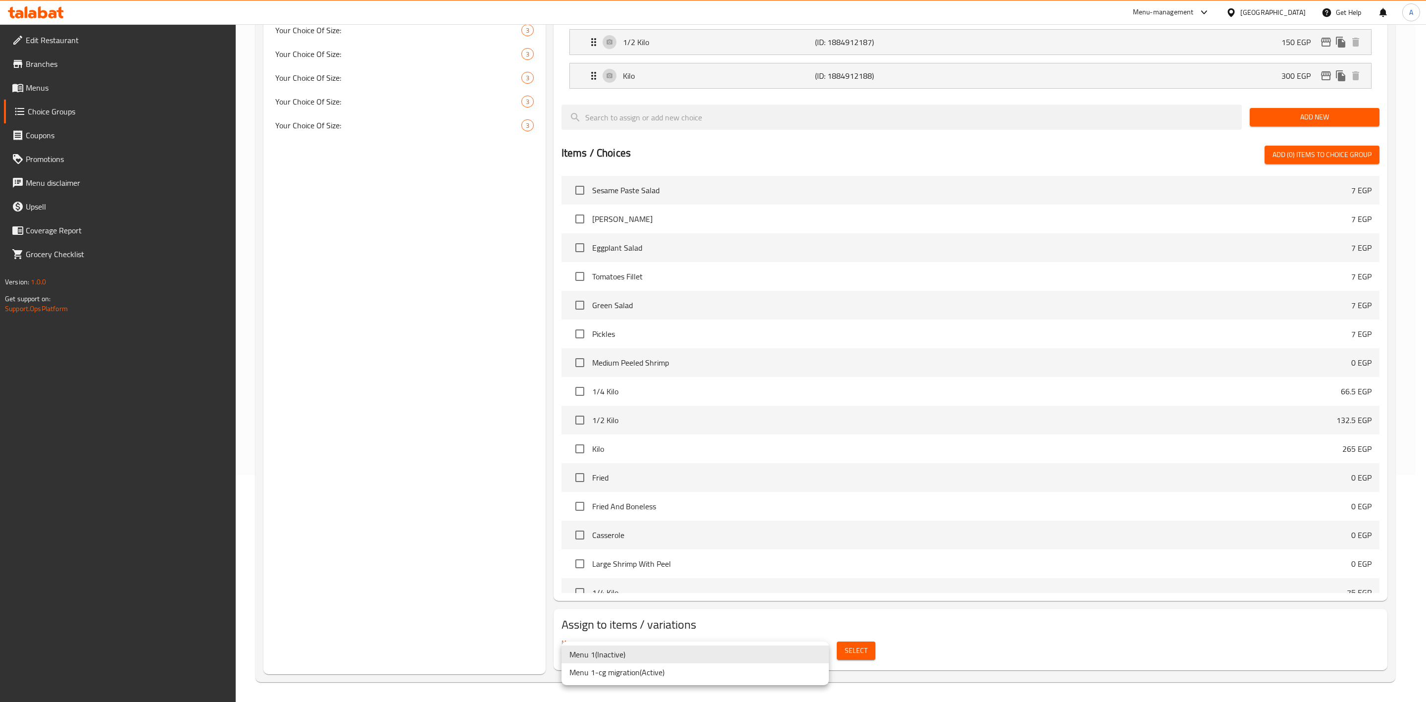
click at [698, 678] on li "Menu 1-cg migration ( Active )" at bounding box center [694, 672] width 267 height 18
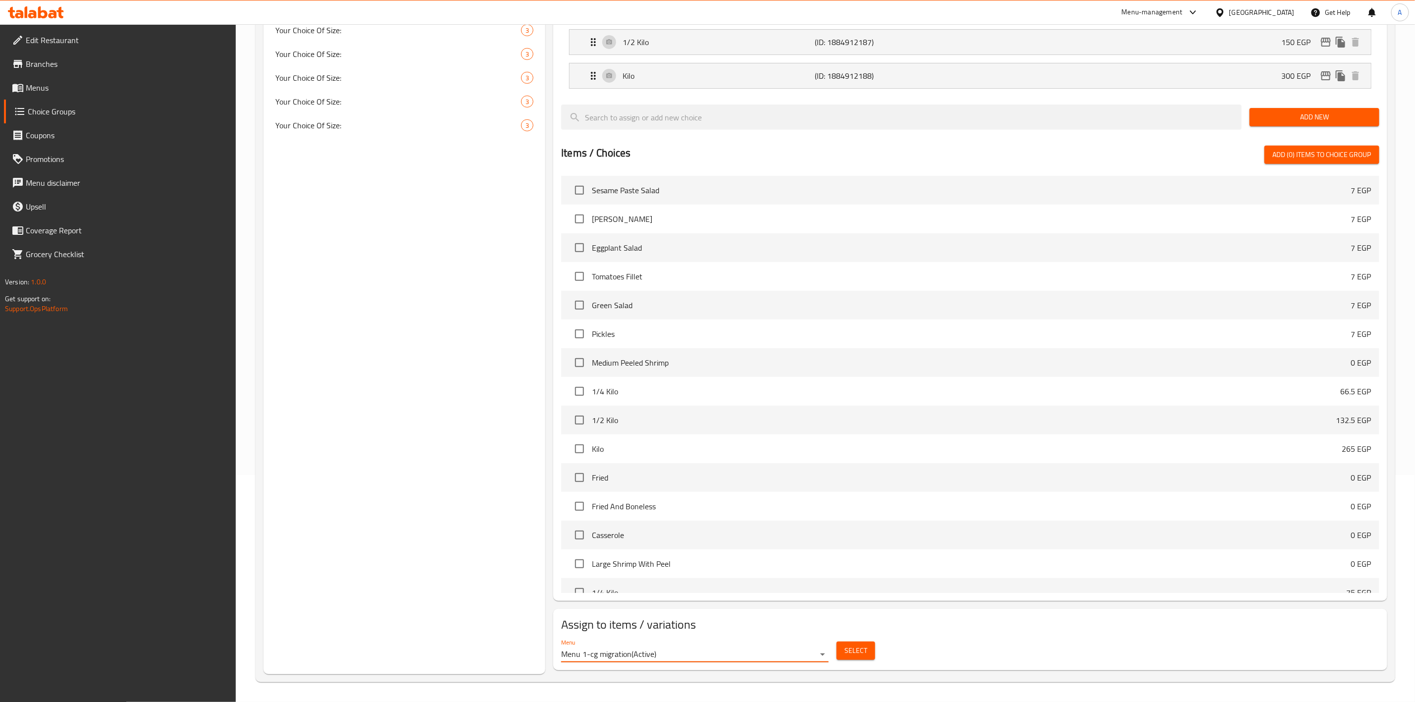
click at [859, 654] on span "Select" at bounding box center [855, 650] width 23 height 12
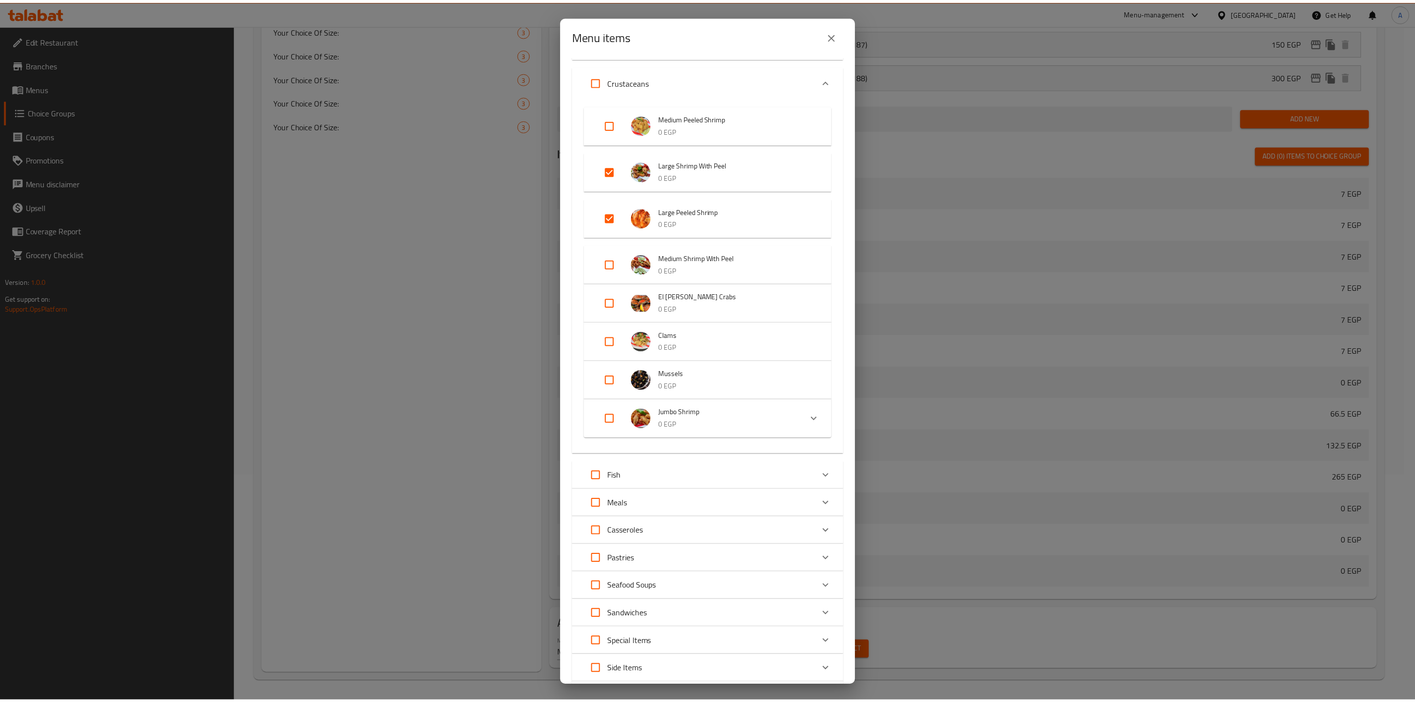
scroll to position [0, 0]
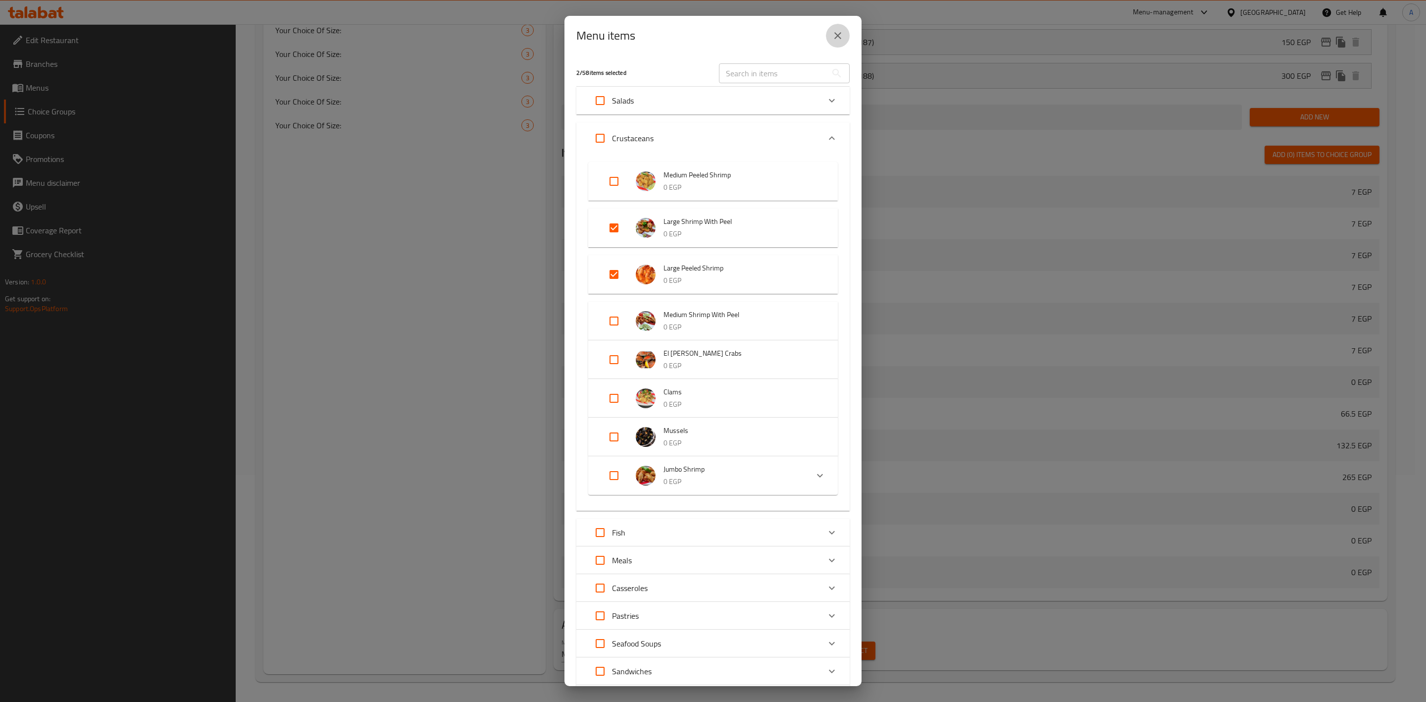
click at [841, 39] on icon "close" at bounding box center [838, 36] width 12 height 12
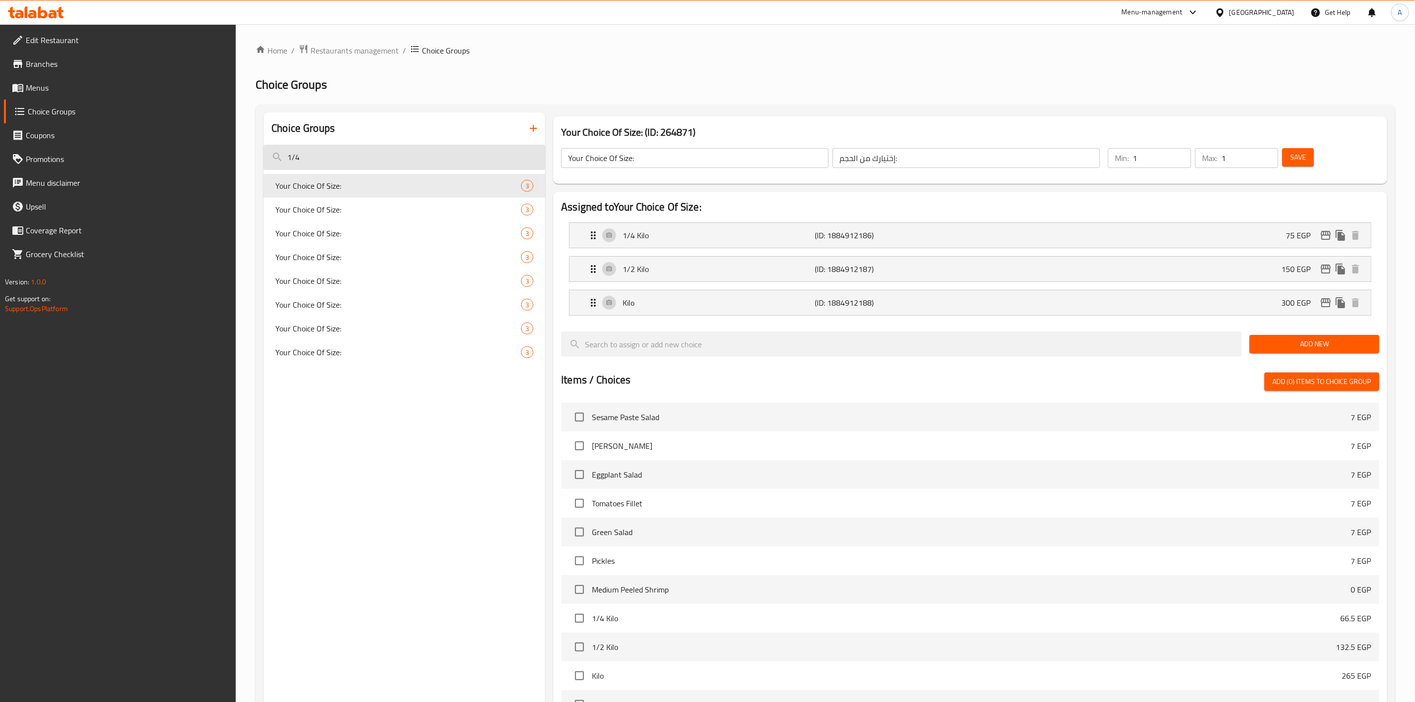
click at [344, 162] on input "1/4" at bounding box center [404, 157] width 282 height 25
paste input "Keeled Mullet Fish"
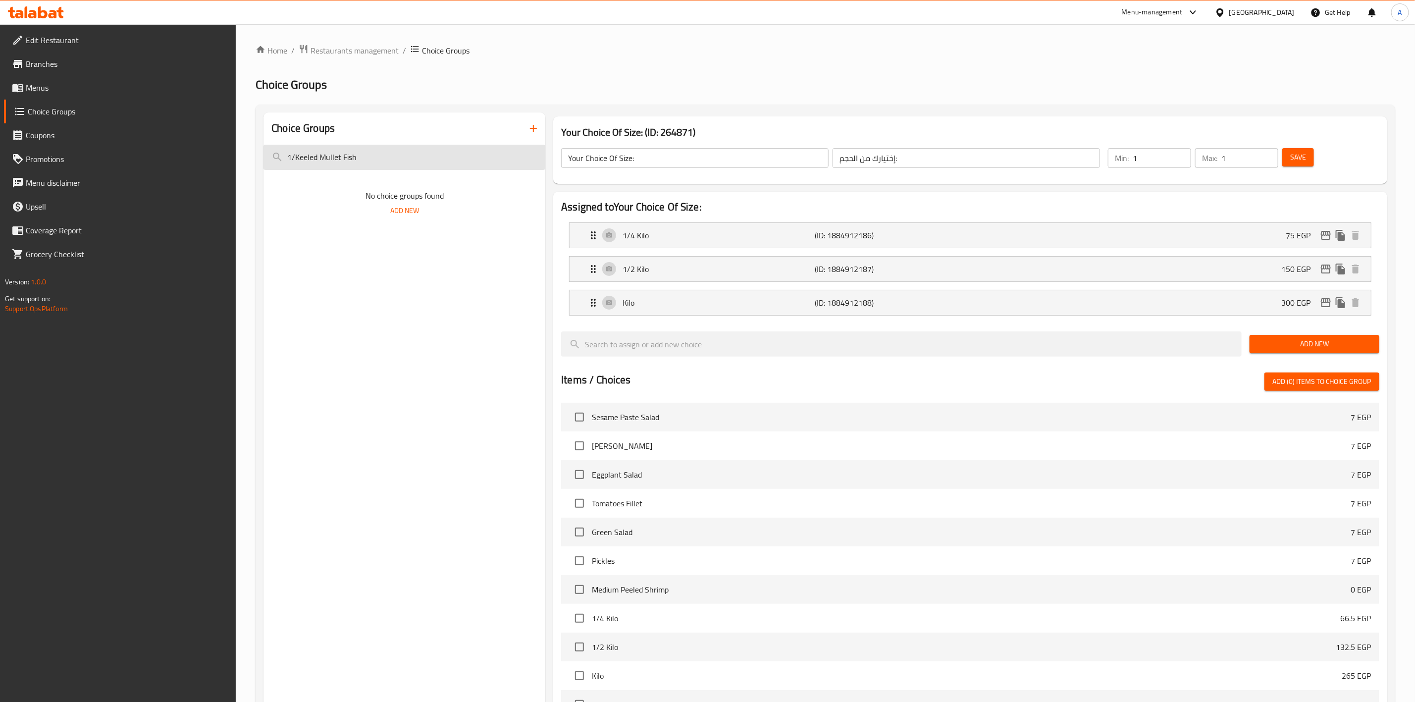
click at [355, 151] on input "1/Keeled Mullet Fish" at bounding box center [404, 157] width 282 height 25
paste input "search"
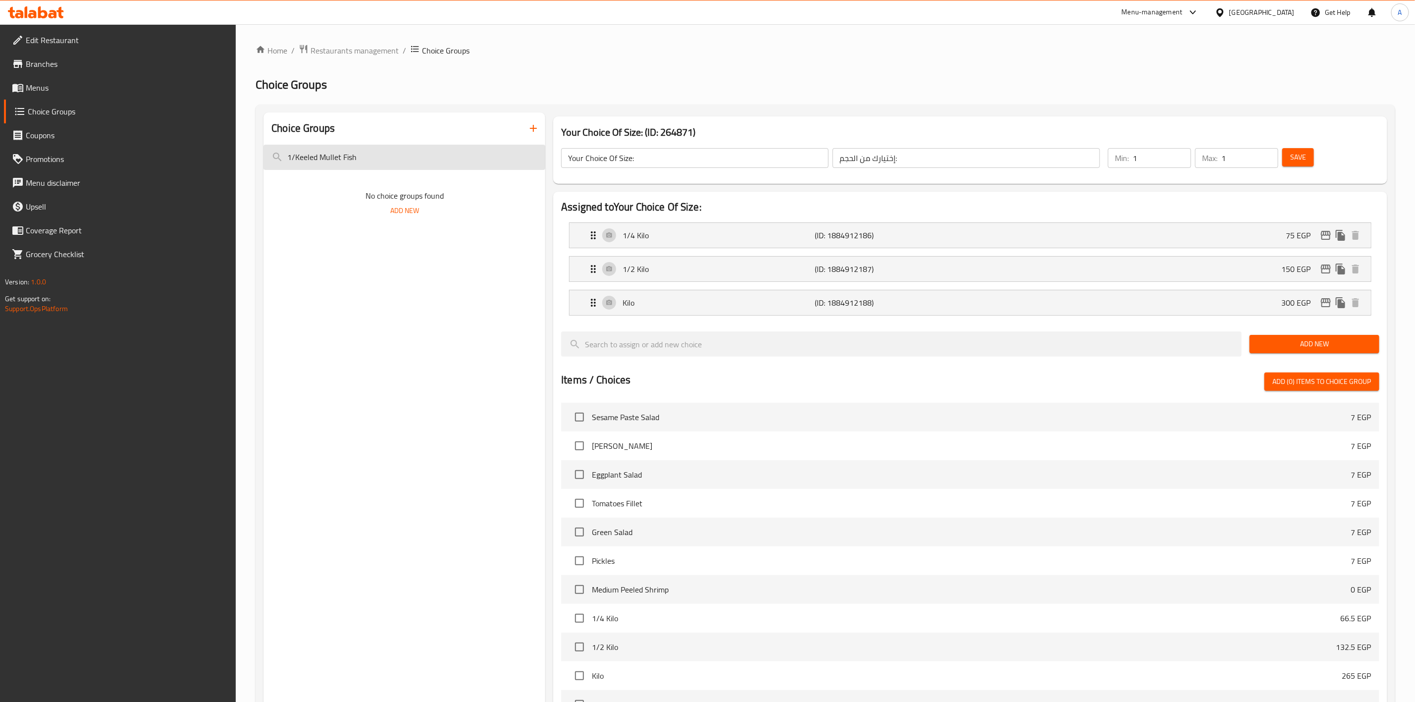
type input "Keeled Mullet Fish"
click at [357, 159] on input "Keeled Mullet Fish" at bounding box center [404, 157] width 282 height 25
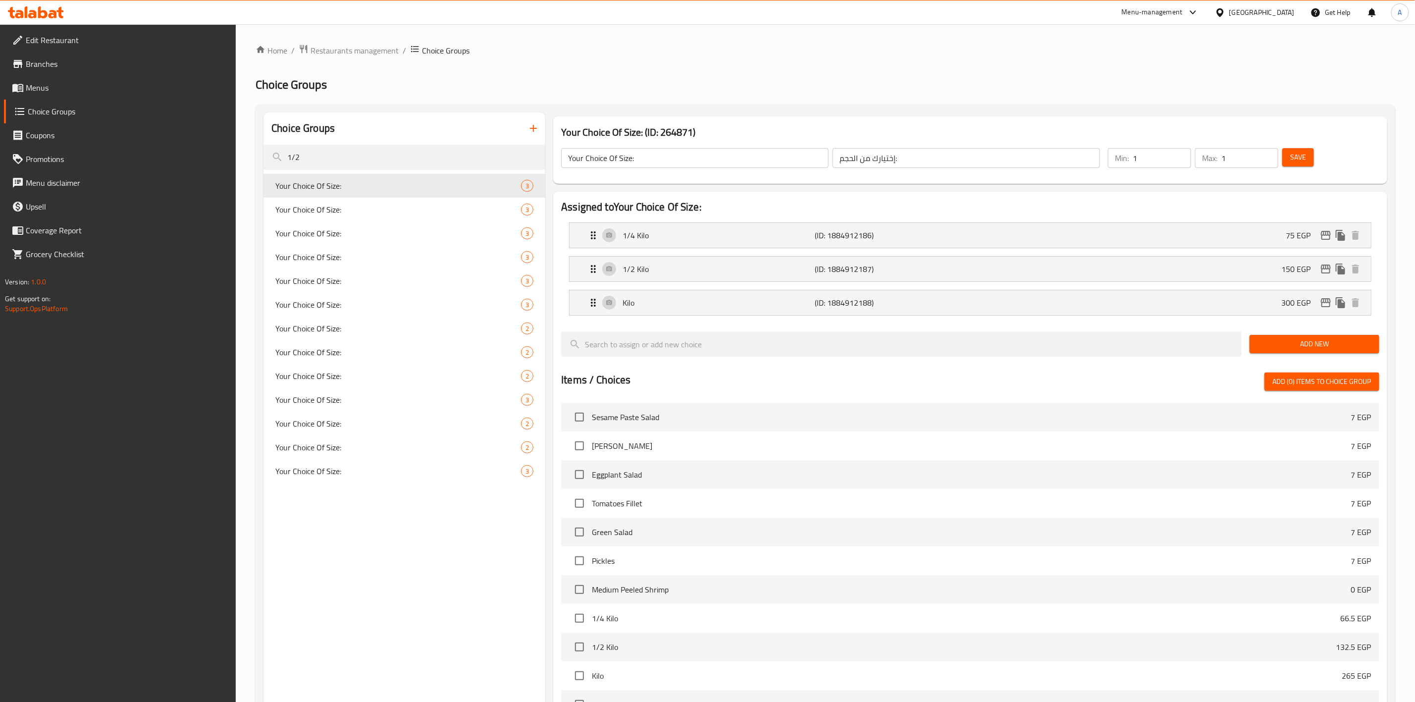
type input "1/2"
click at [350, 218] on div "Your Choice Of Size: 3" at bounding box center [404, 210] width 282 height 24
click at [333, 329] on span "Your Choice Of Size:" at bounding box center [383, 328] width 216 height 12
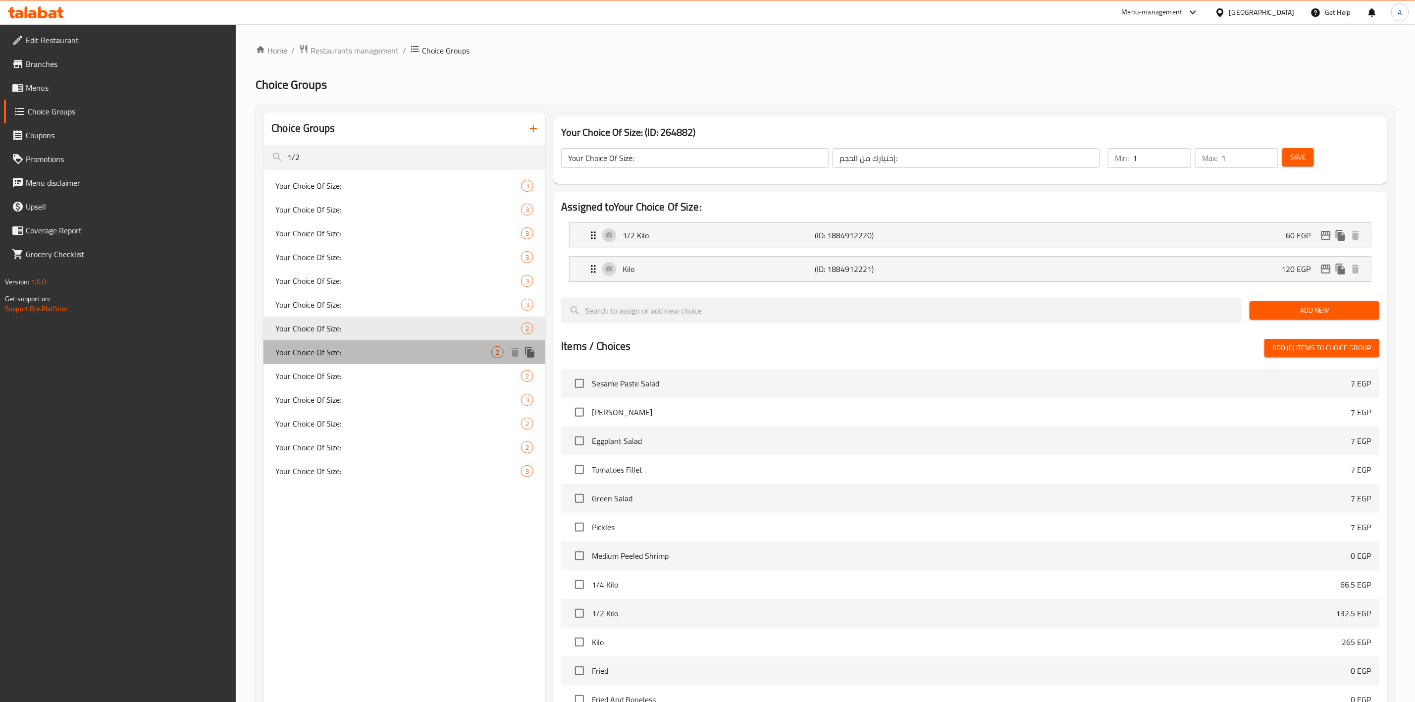
click at [298, 351] on span "Your Choice Of Size:" at bounding box center [383, 352] width 216 height 12
click at [302, 377] on span "Your Choice Of Size:" at bounding box center [383, 376] width 216 height 12
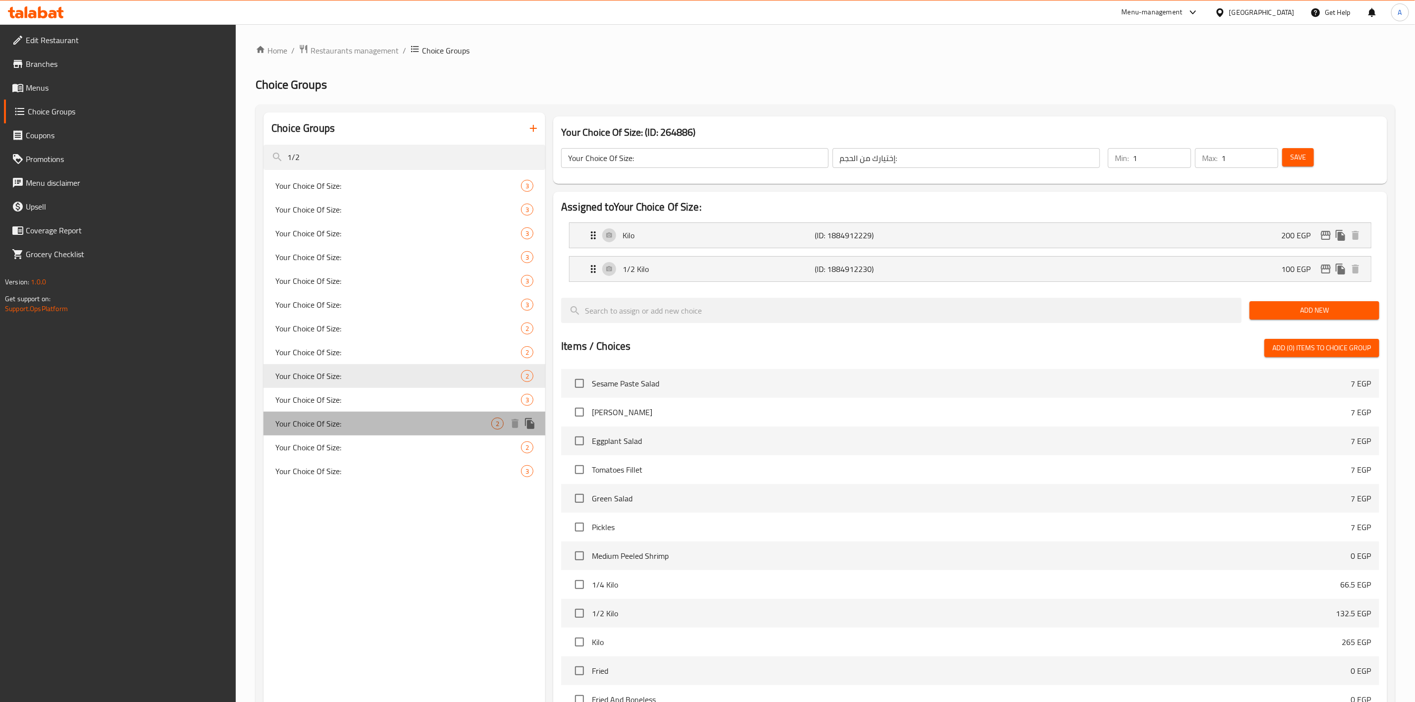
click at [302, 430] on div "Your Choice Of Size: 2" at bounding box center [404, 423] width 282 height 24
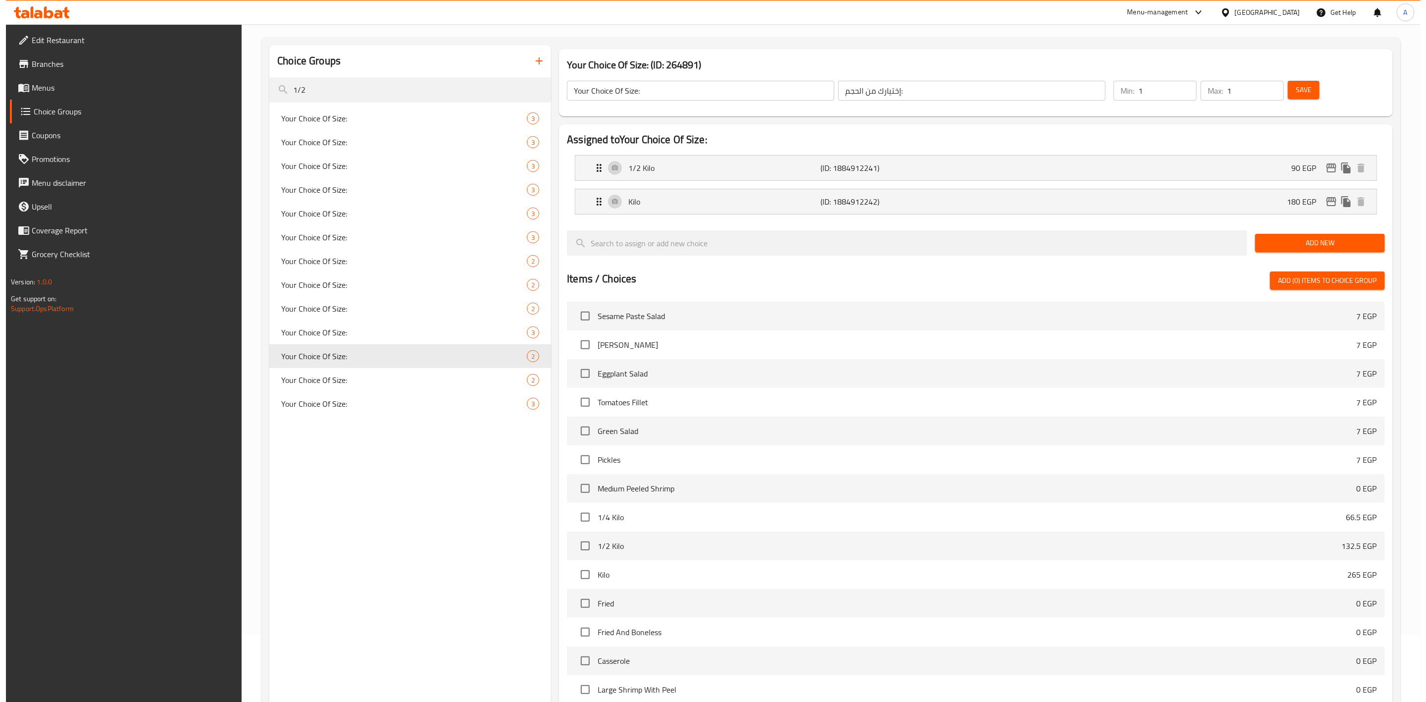
scroll to position [194, 0]
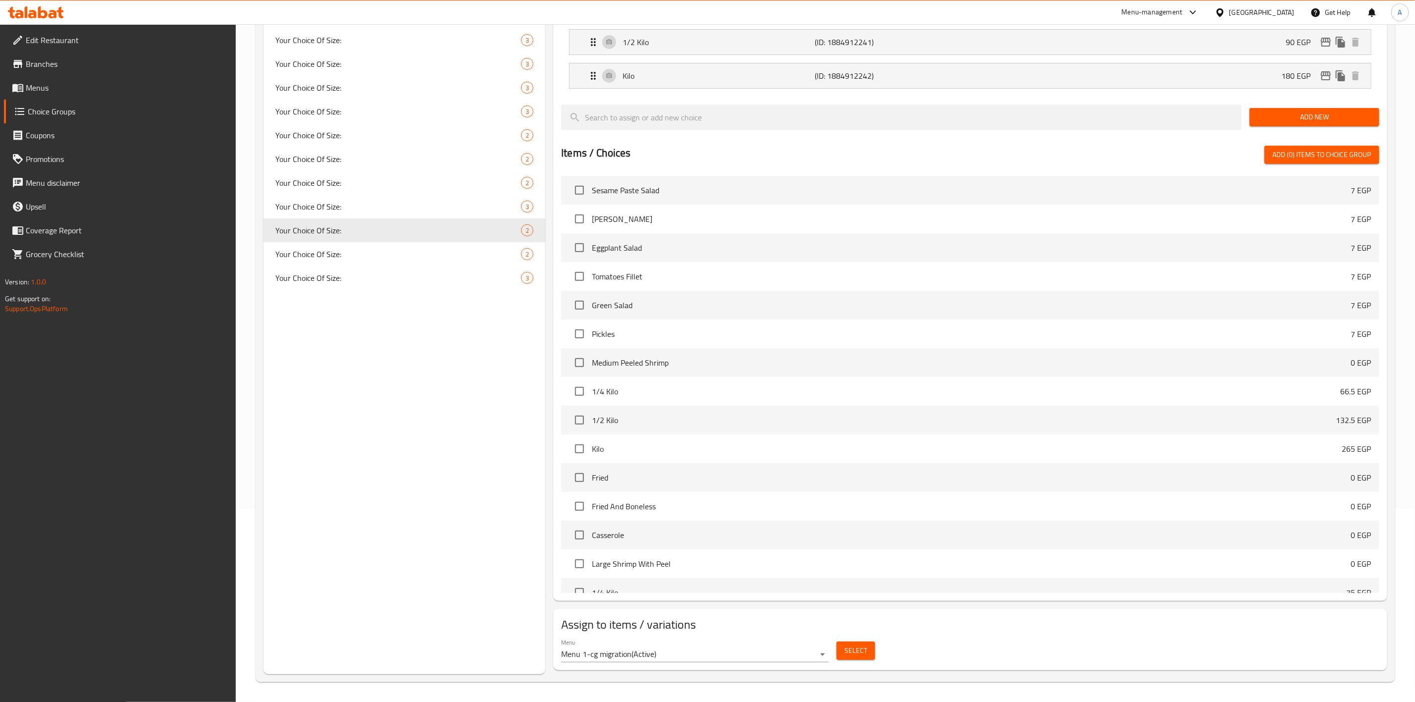
click at [853, 651] on span "Select" at bounding box center [855, 650] width 23 height 12
